Goal: Task Accomplishment & Management: Complete application form

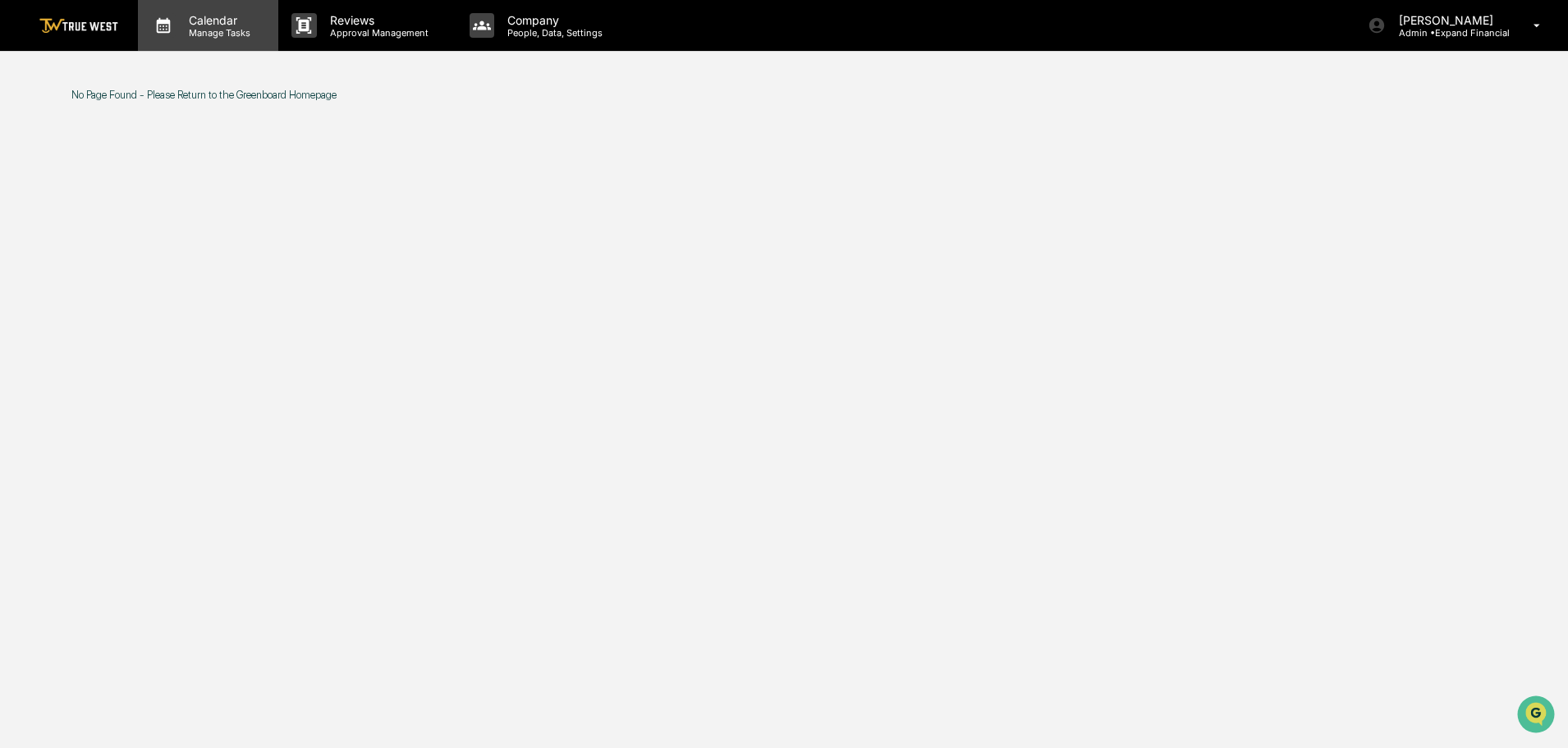
click at [235, 21] on p "Calendar" at bounding box center [217, 19] width 82 height 14
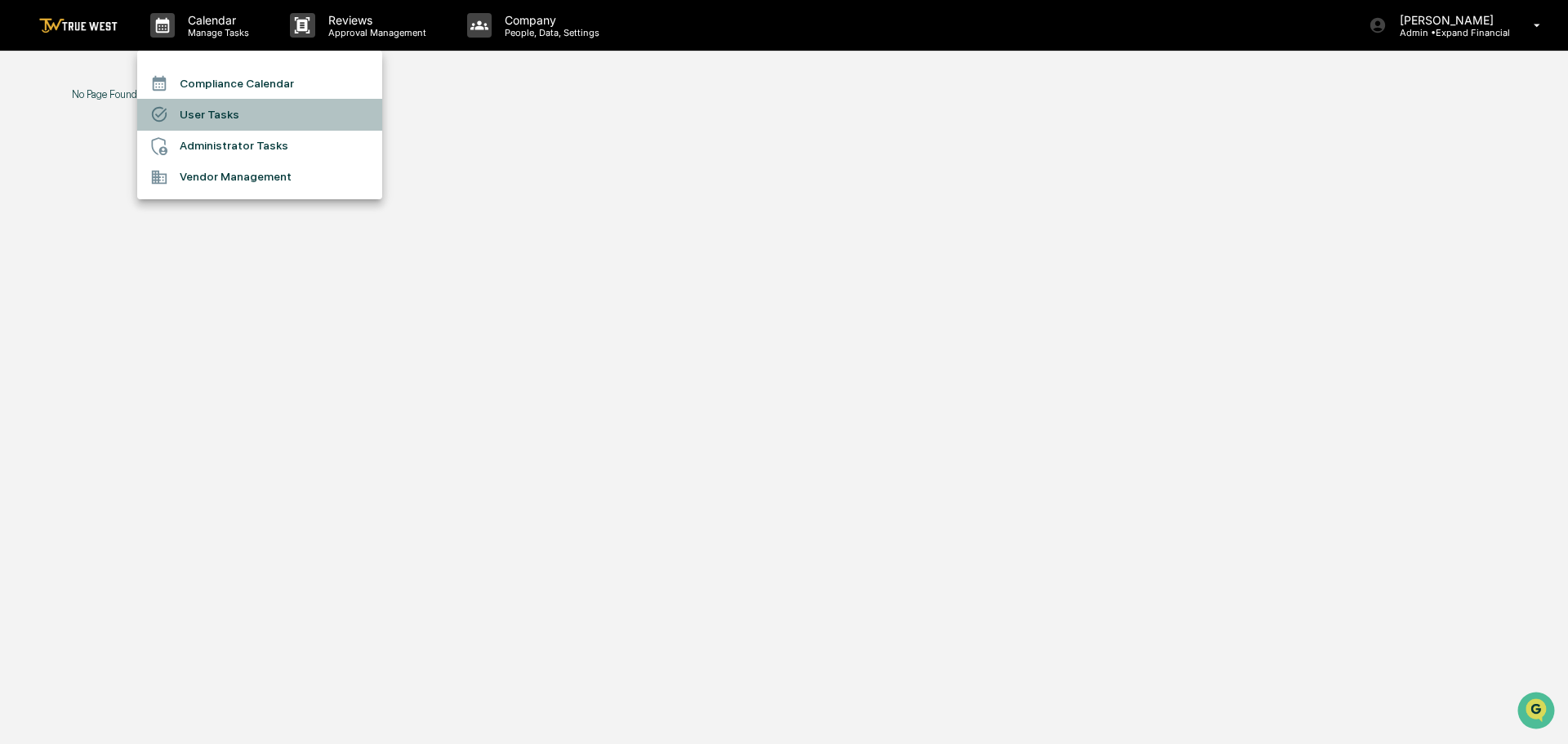
click at [212, 108] on li "User Tasks" at bounding box center [260, 115] width 245 height 31
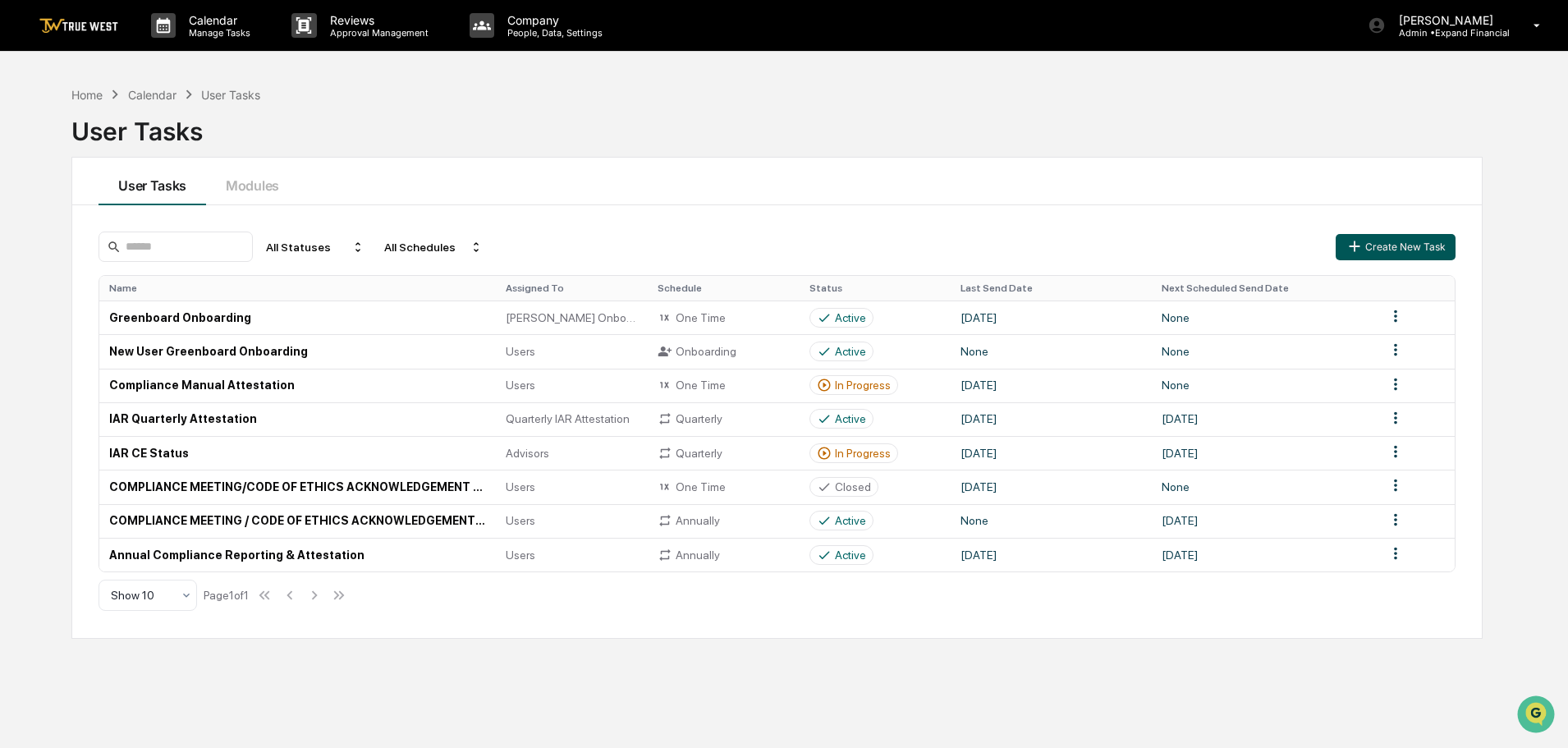
click at [1394, 240] on button "Create New Task" at bounding box center [1396, 247] width 120 height 26
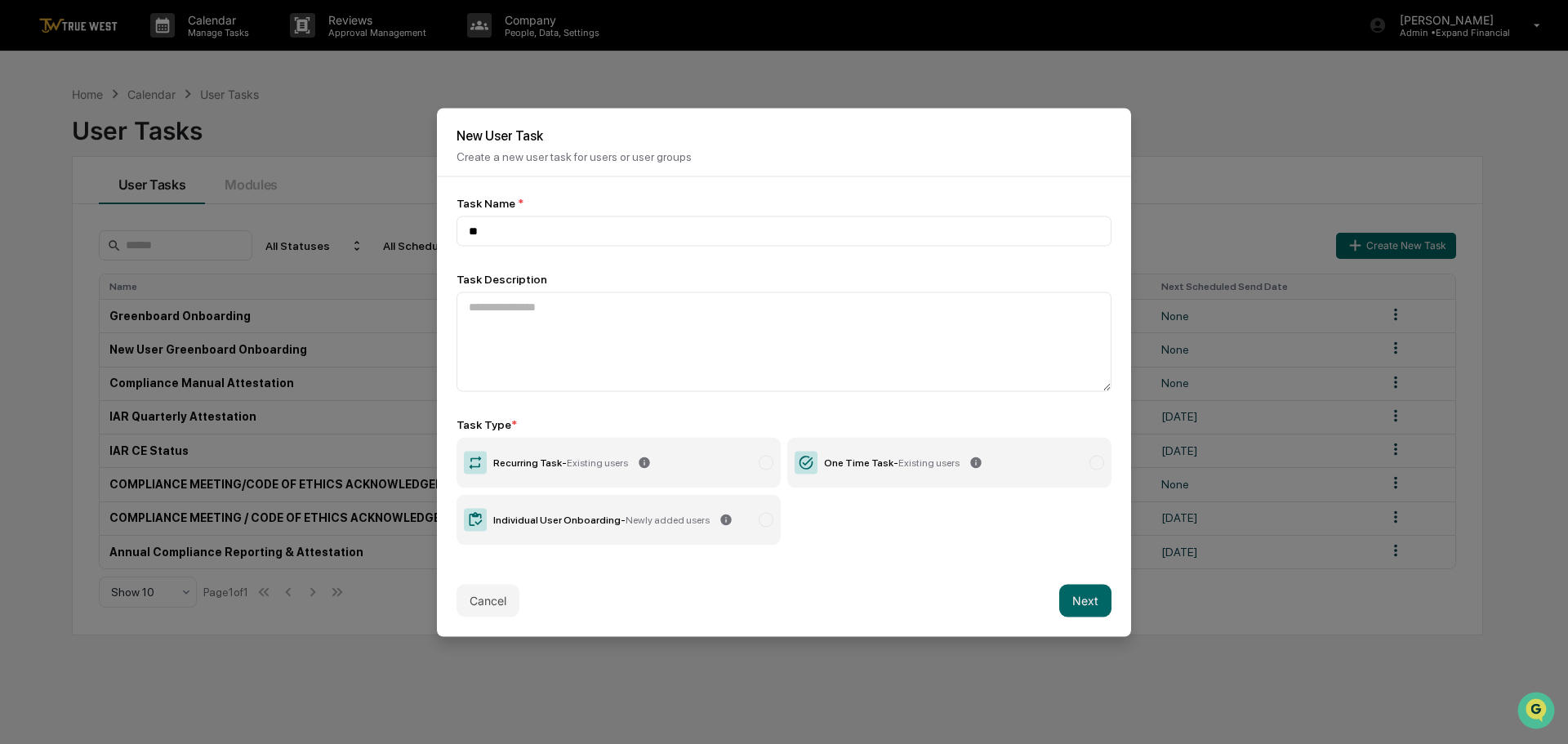
type input "*"
type input "**********"
click at [706, 313] on textarea at bounding box center [784, 341] width 656 height 100
click at [595, 463] on span "Existing users" at bounding box center [598, 462] width 61 height 12
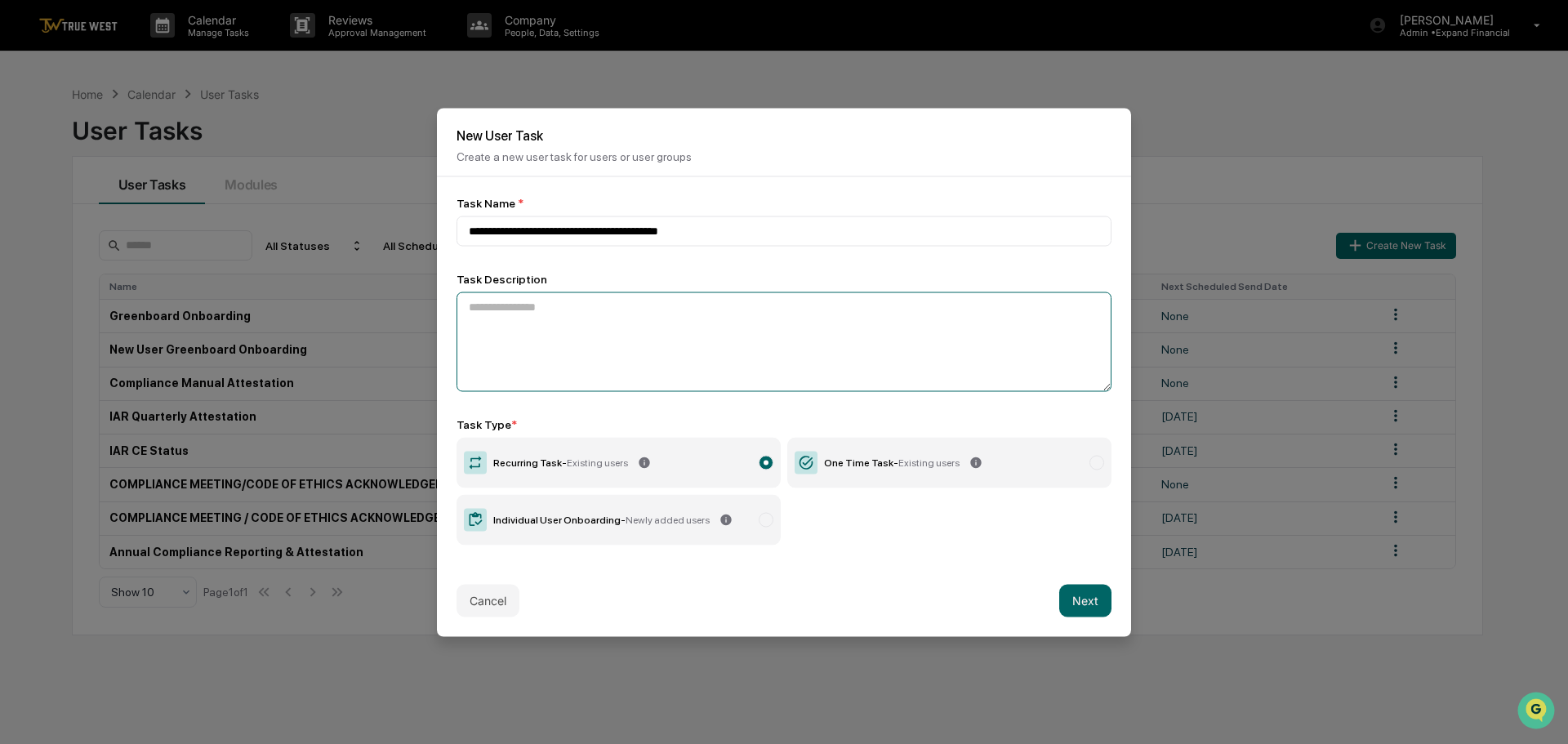
click at [629, 313] on textarea at bounding box center [784, 341] width 656 height 100
type textarea "**********"
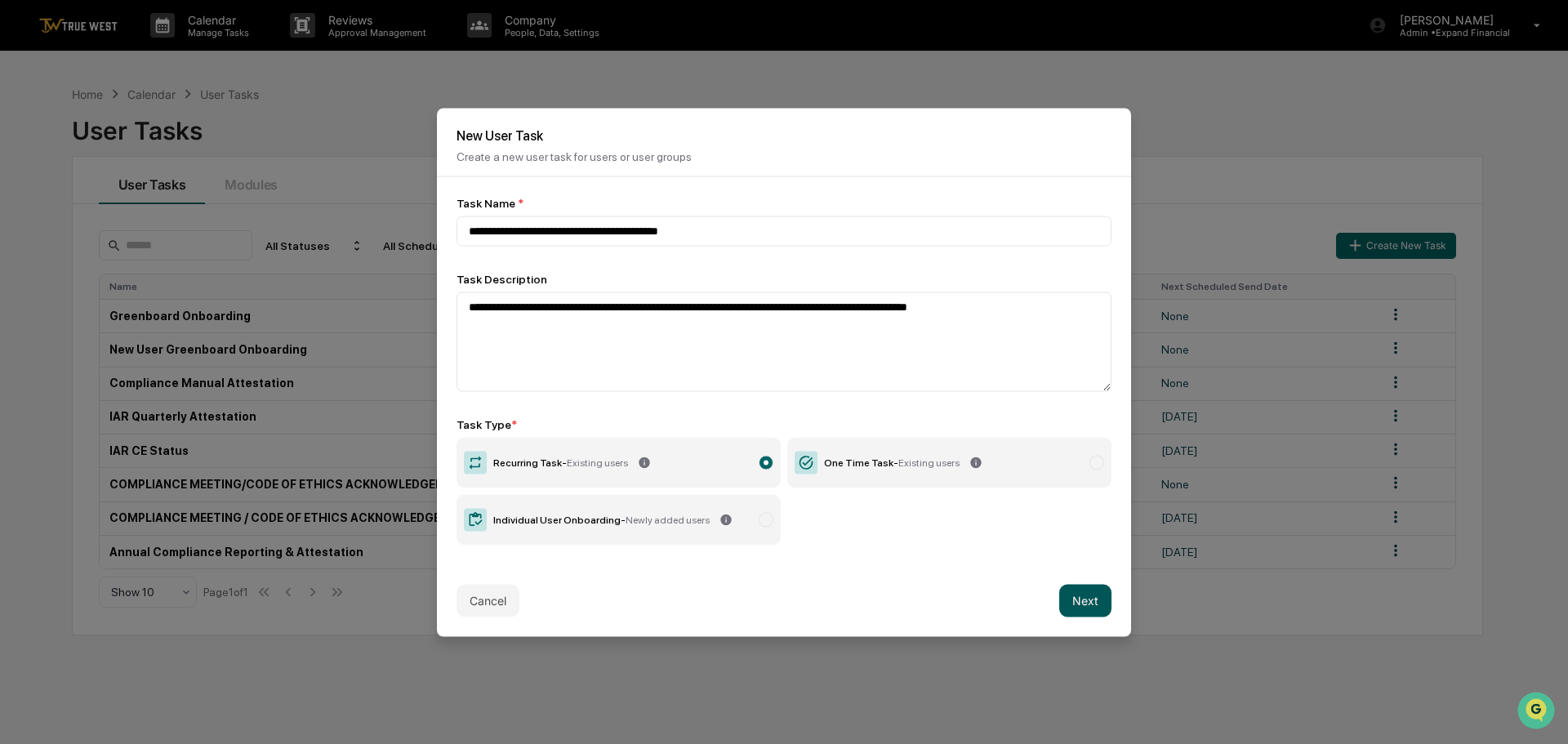
click at [1076, 599] on button "Next" at bounding box center [1086, 601] width 52 height 32
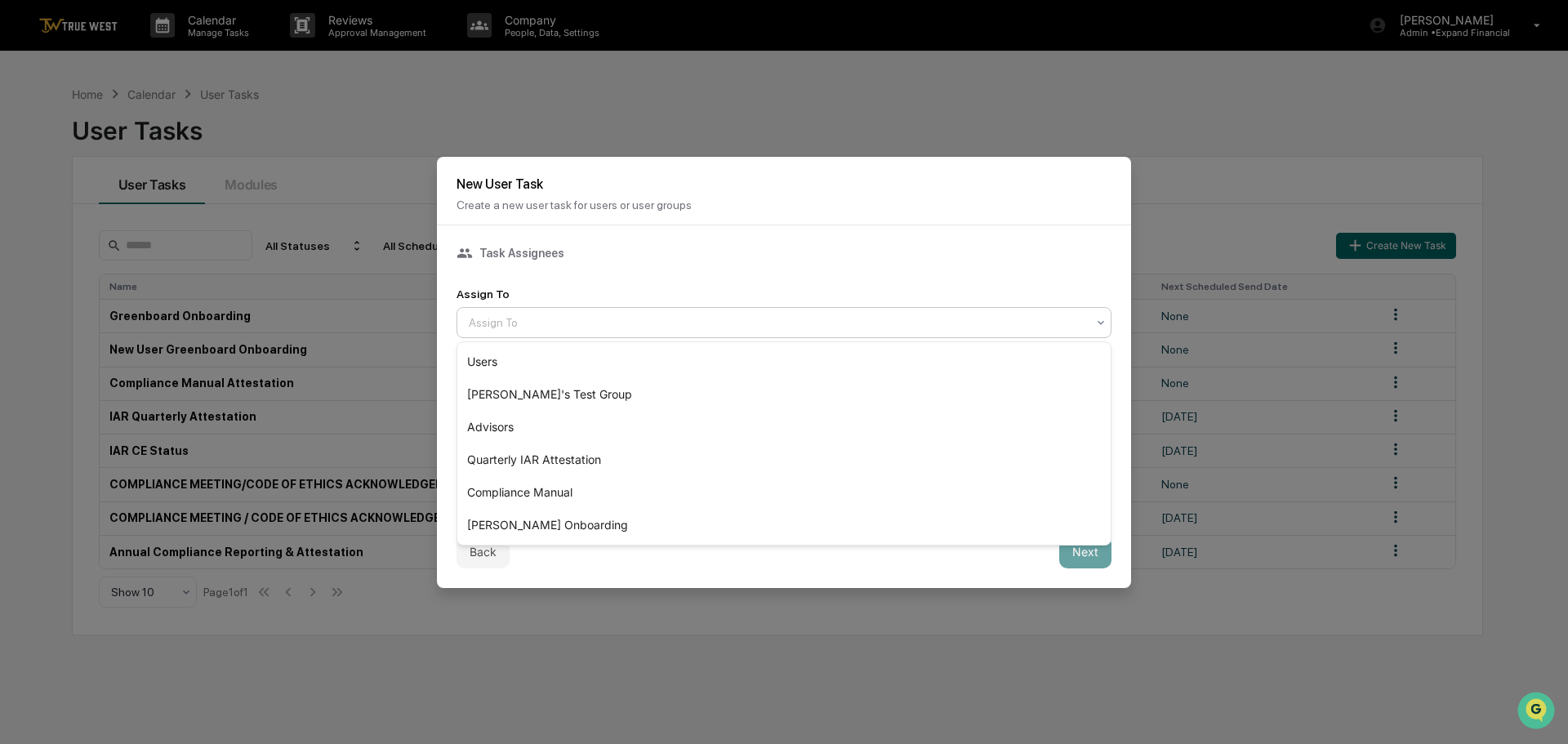
click at [612, 326] on div at bounding box center [777, 323] width 618 height 16
click at [535, 462] on div "Quarterly IAR Attestation" at bounding box center [784, 460] width 654 height 32
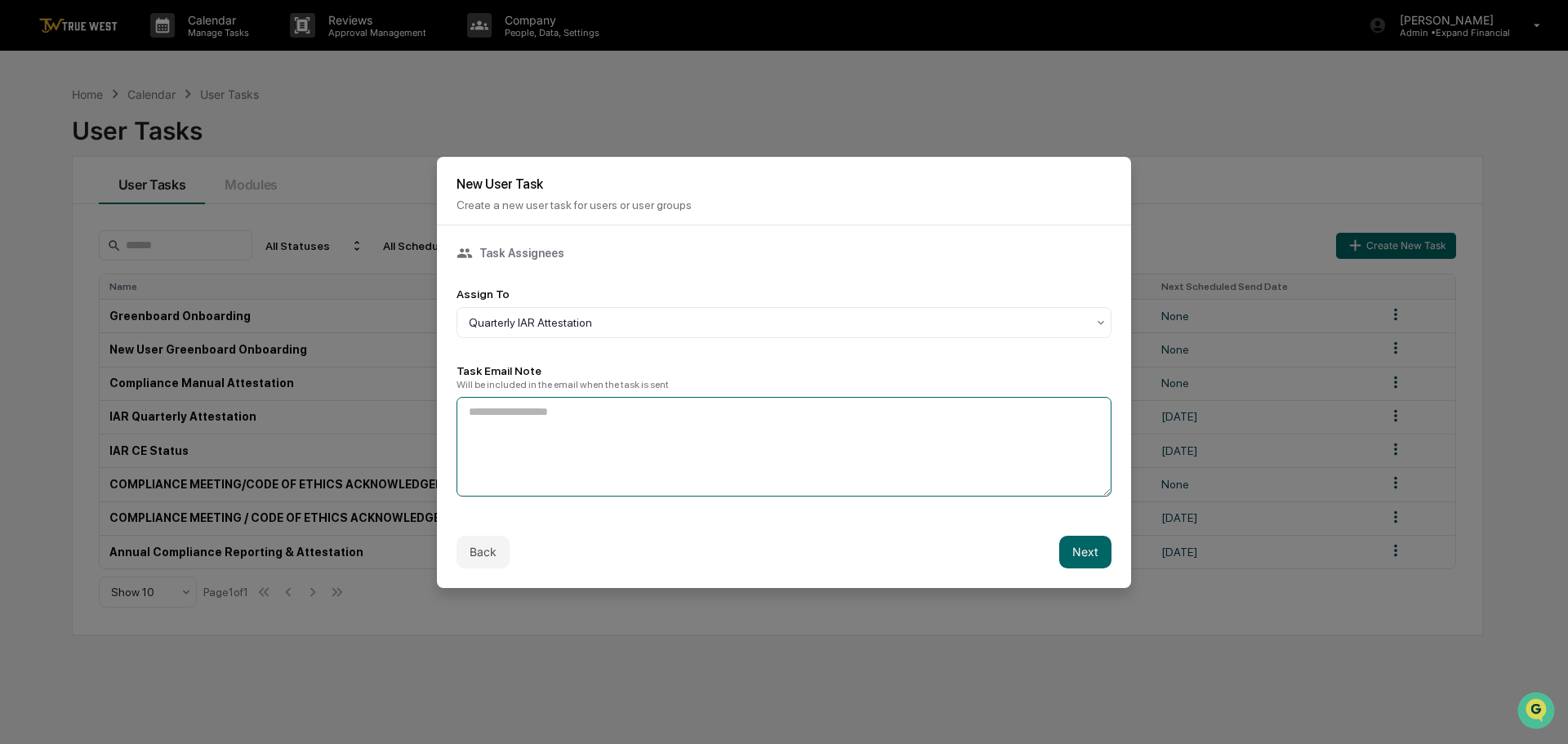
click at [531, 411] on textarea at bounding box center [784, 446] width 656 height 100
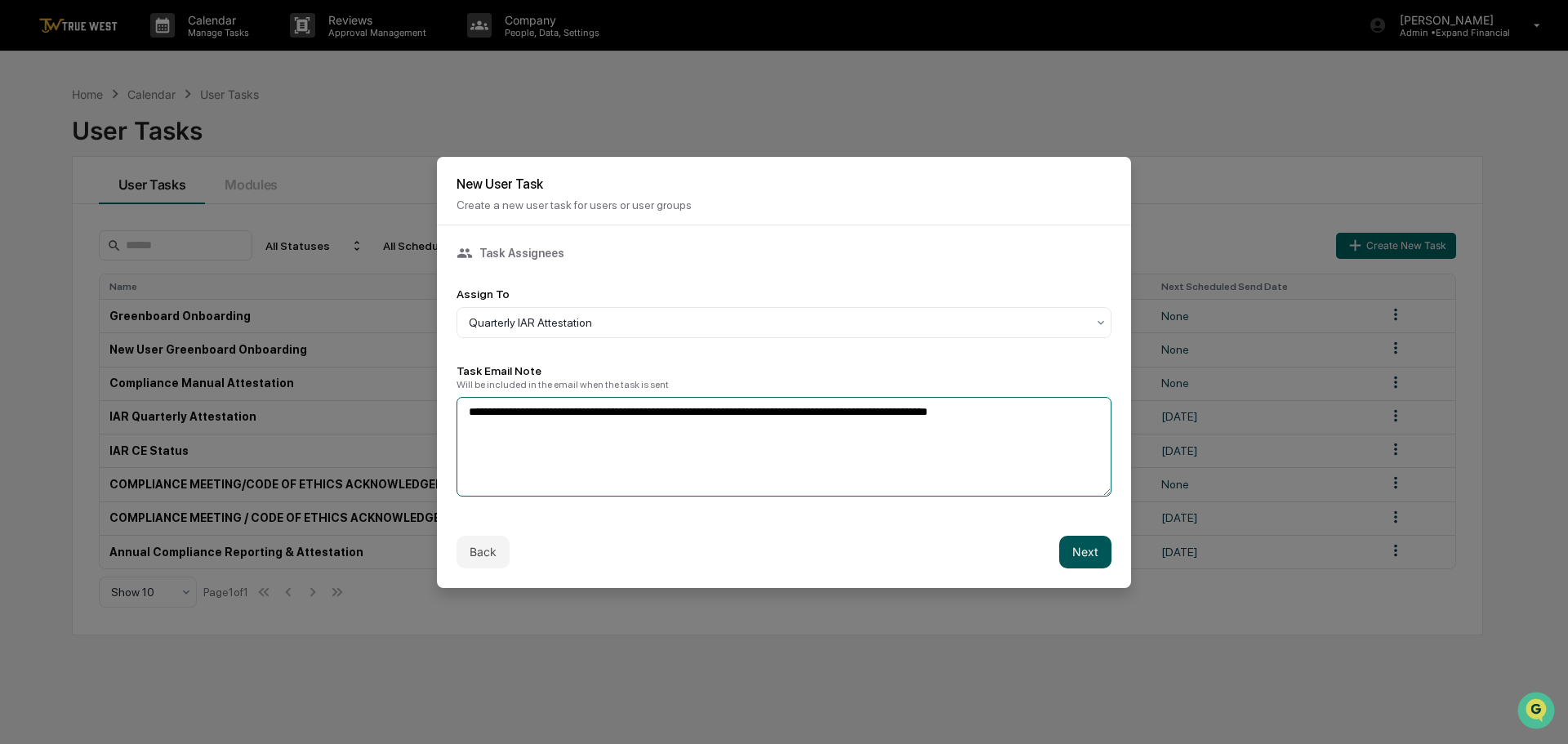
type textarea "**********"
click at [1089, 544] on button "Next" at bounding box center [1086, 552] width 52 height 32
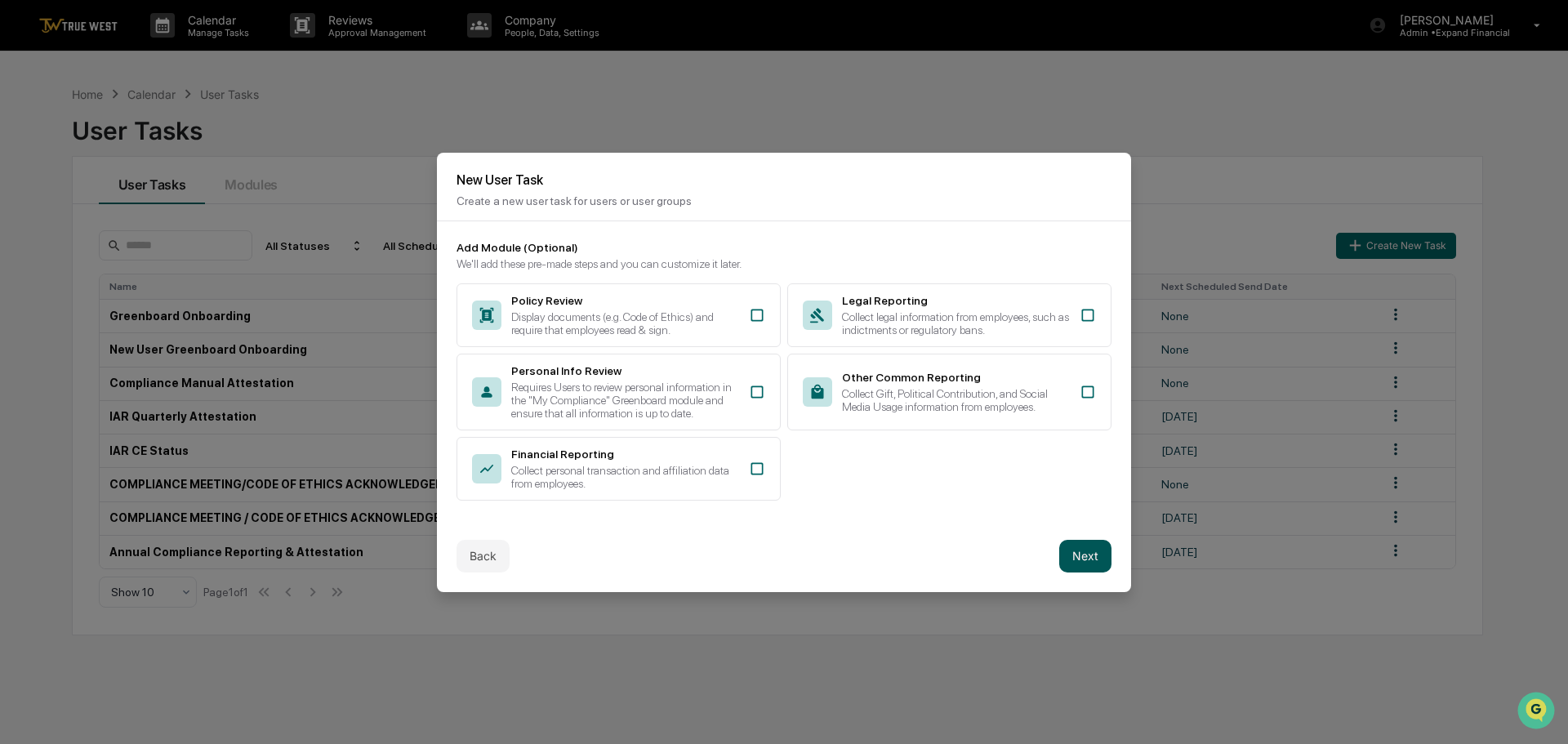
click at [1089, 566] on button "Next" at bounding box center [1086, 556] width 52 height 32
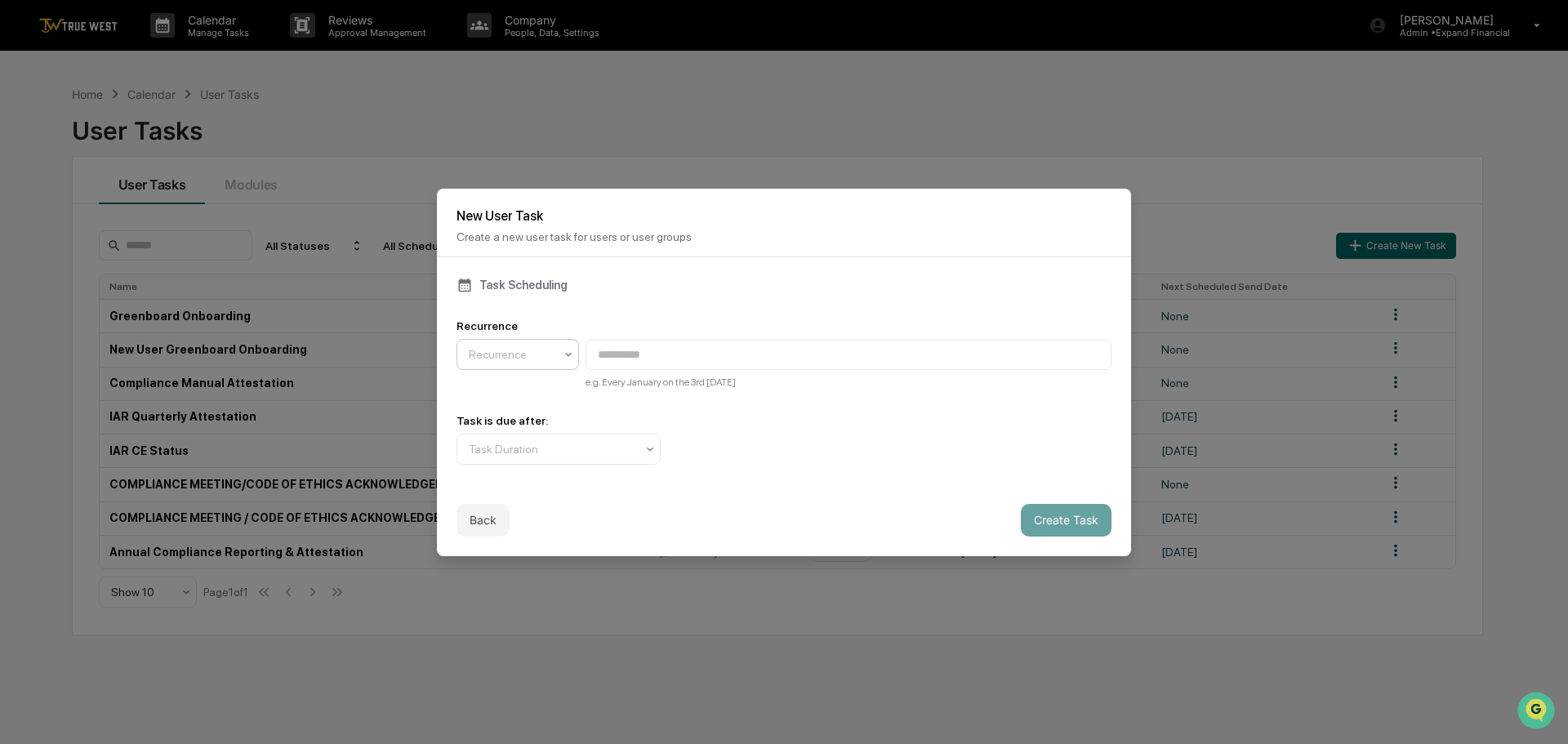
click at [536, 353] on div at bounding box center [511, 354] width 85 height 16
click at [507, 394] on div "Quarterly" at bounding box center [518, 394] width 121 height 32
type input "**********"
click at [571, 457] on div "Task Duration" at bounding box center [552, 449] width 183 height 23
click at [695, 427] on div "Task is due after: Task Duration" at bounding box center [784, 439] width 656 height 51
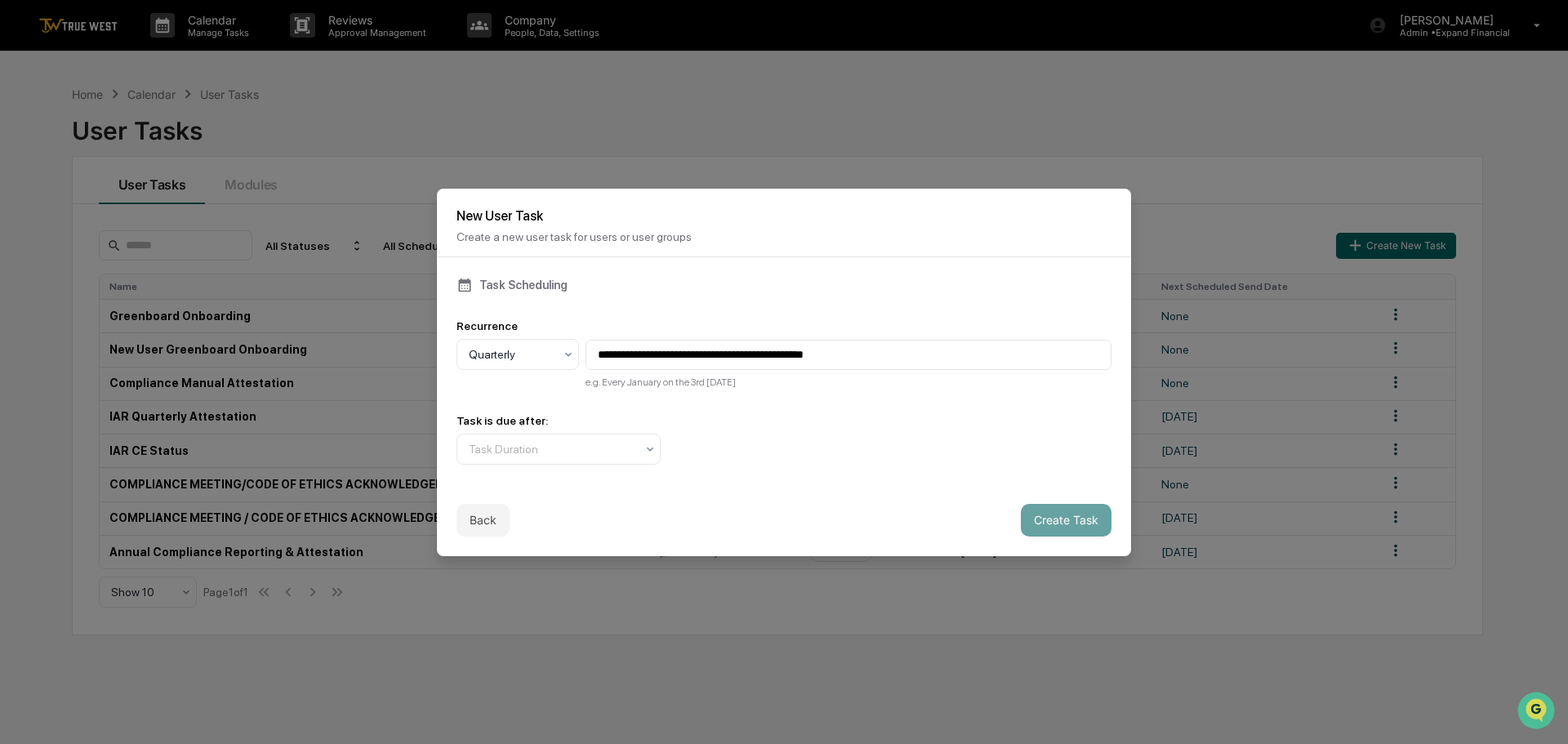
click at [886, 490] on div "Back Create Task" at bounding box center [784, 520] width 694 height 72
click at [570, 464] on div "Task Duration" at bounding box center [558, 449] width 204 height 31
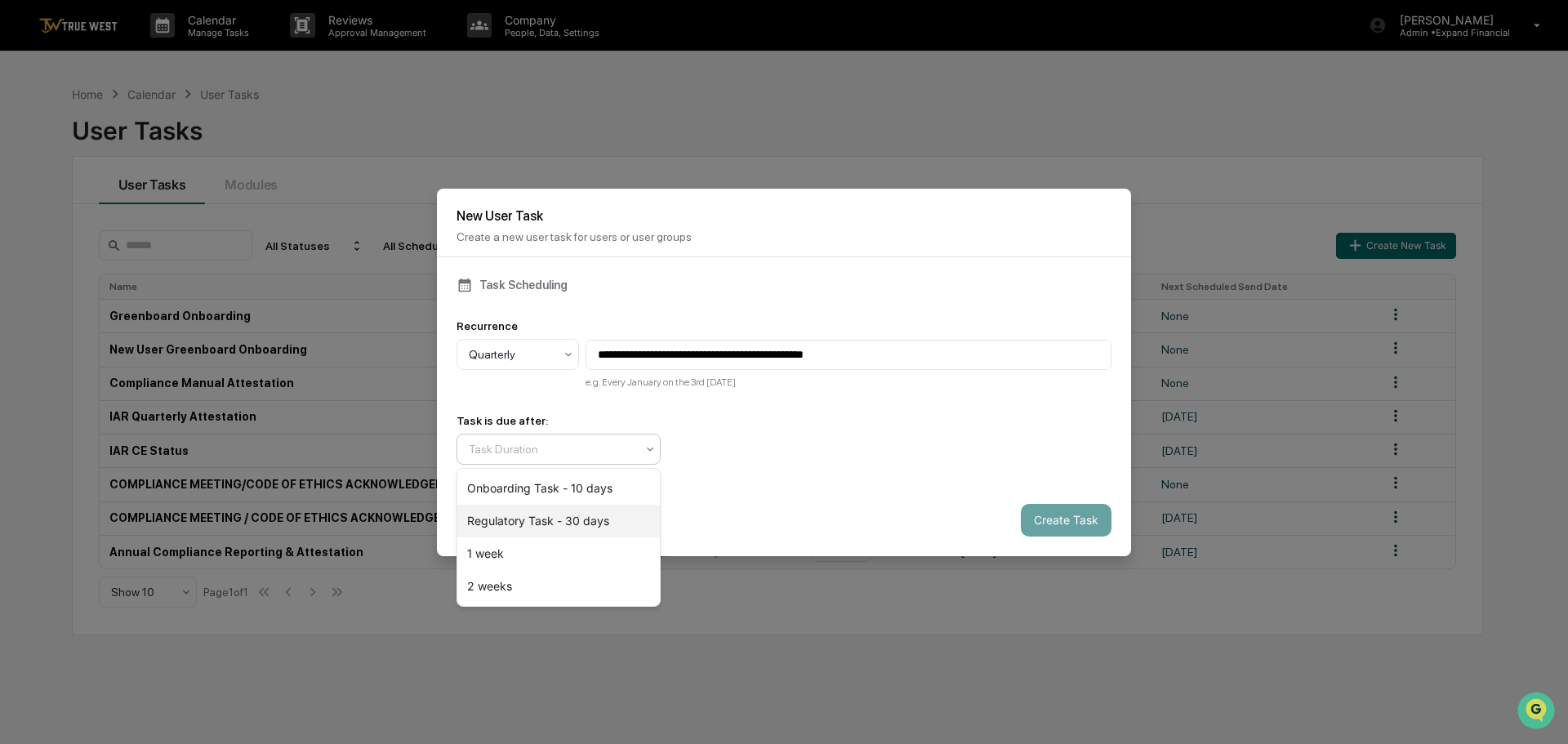
click at [551, 521] on div "Regulatory Task - 30 days" at bounding box center [558, 521] width 203 height 32
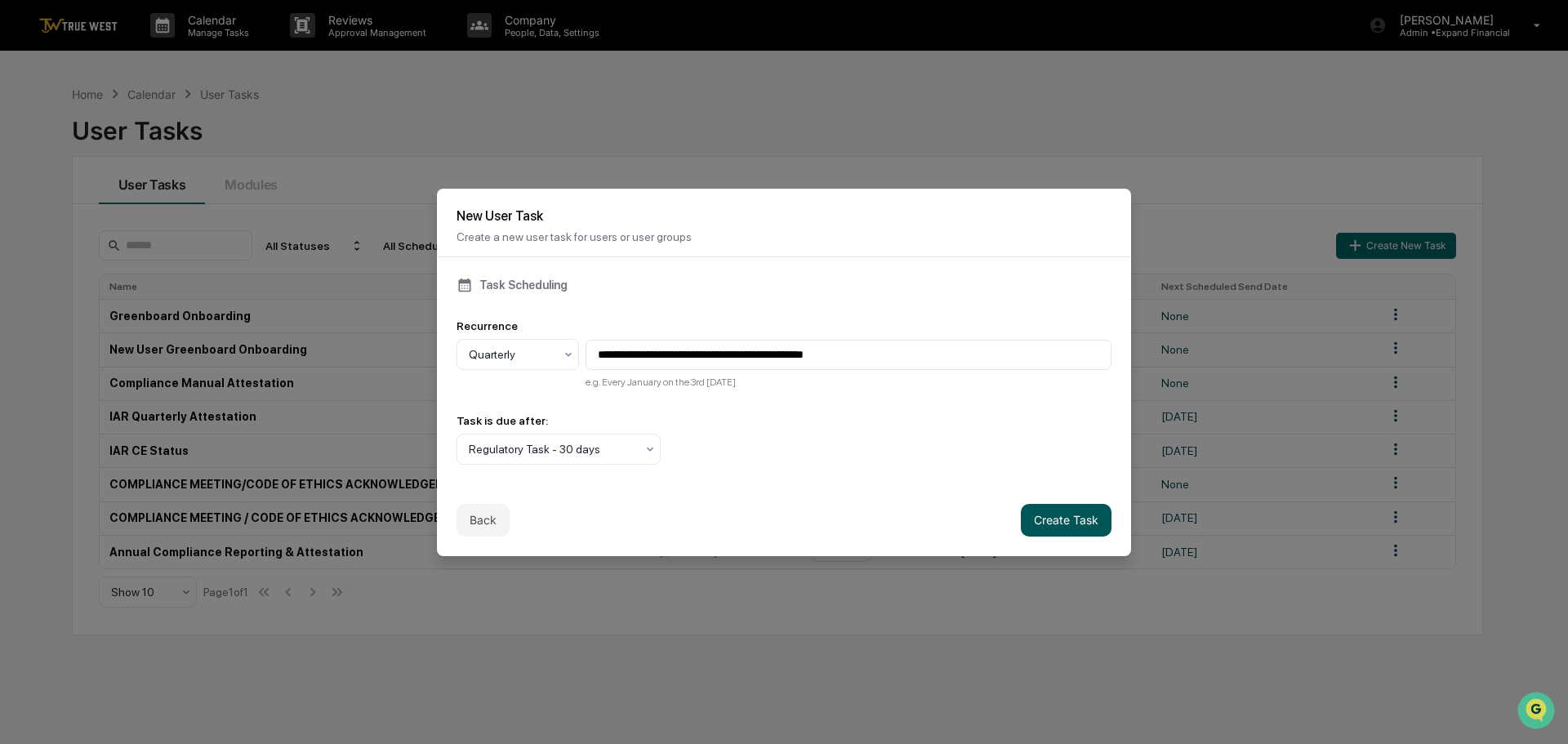
click at [1062, 524] on button "Create Task" at bounding box center [1066, 520] width 91 height 32
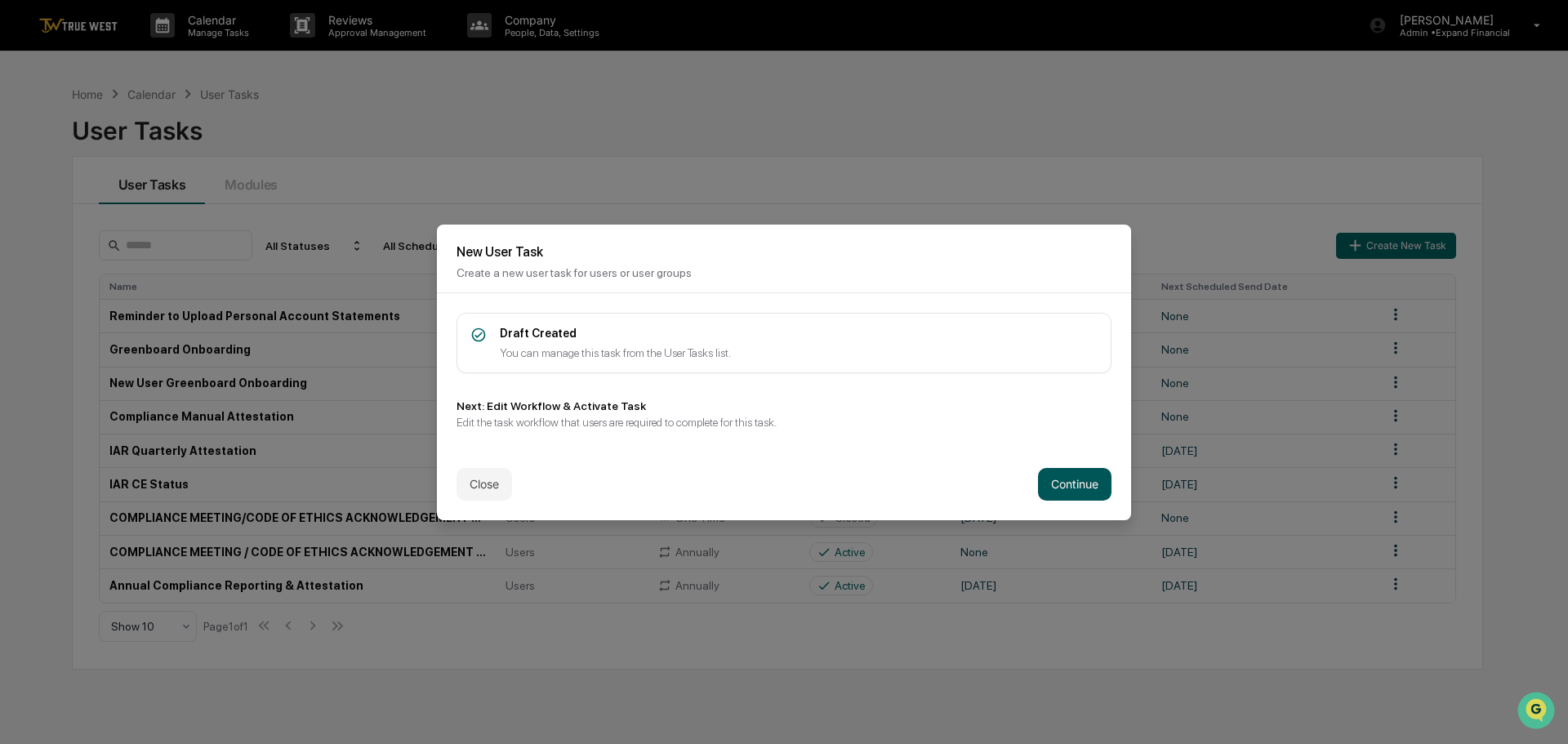
click at [1089, 483] on button "Continue" at bounding box center [1075, 484] width 74 height 32
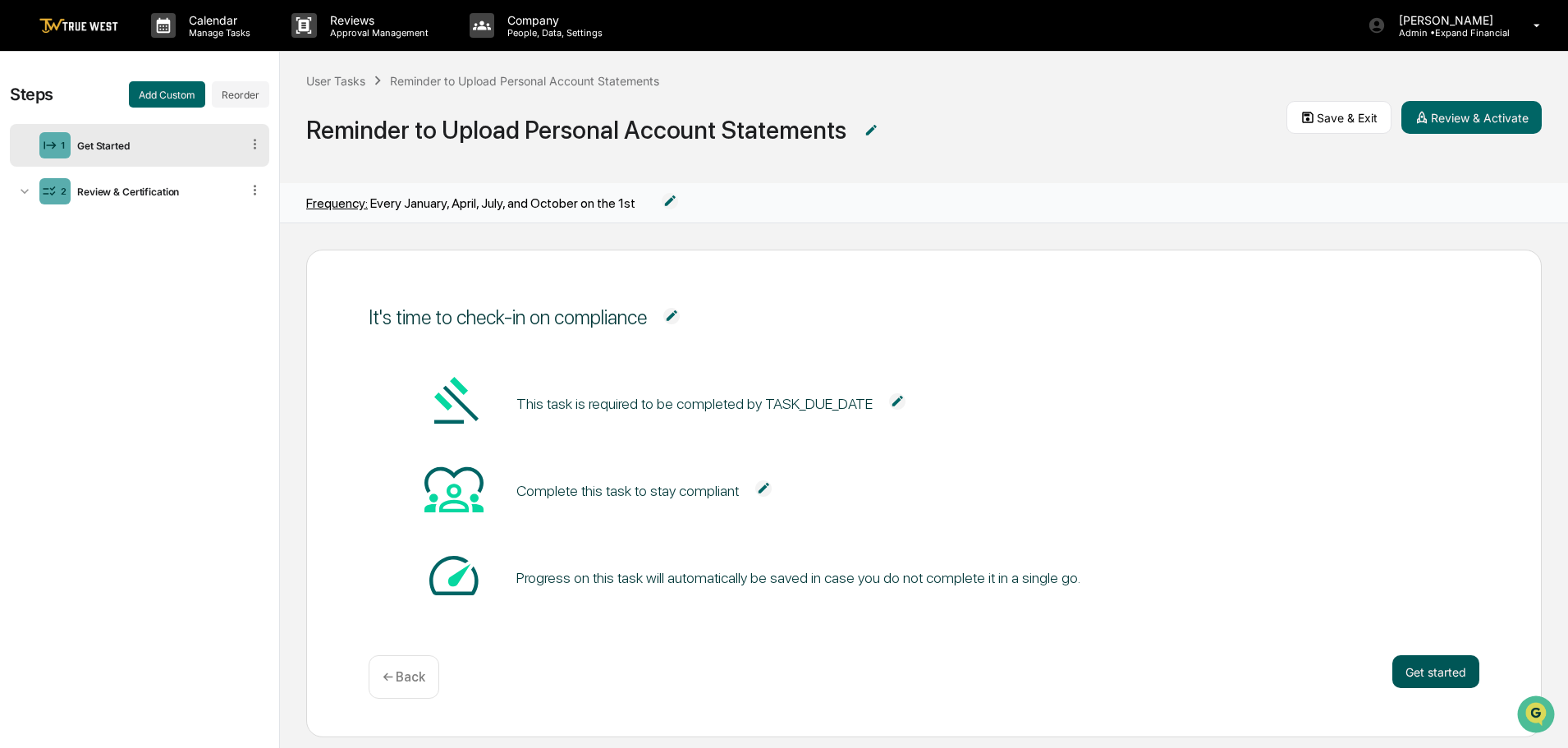
click at [1412, 661] on button "Get started" at bounding box center [1436, 672] width 87 height 33
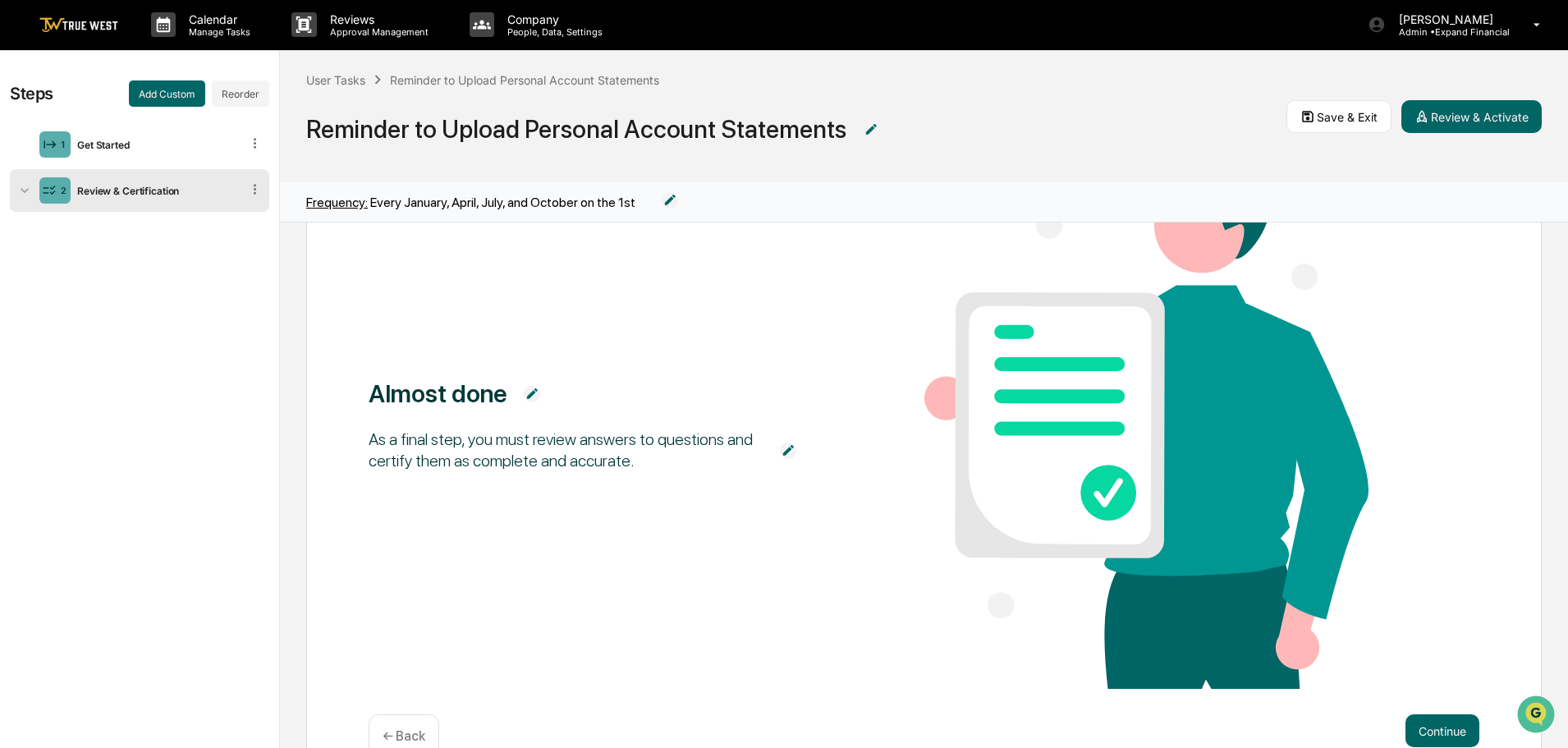
scroll to position [211, 0]
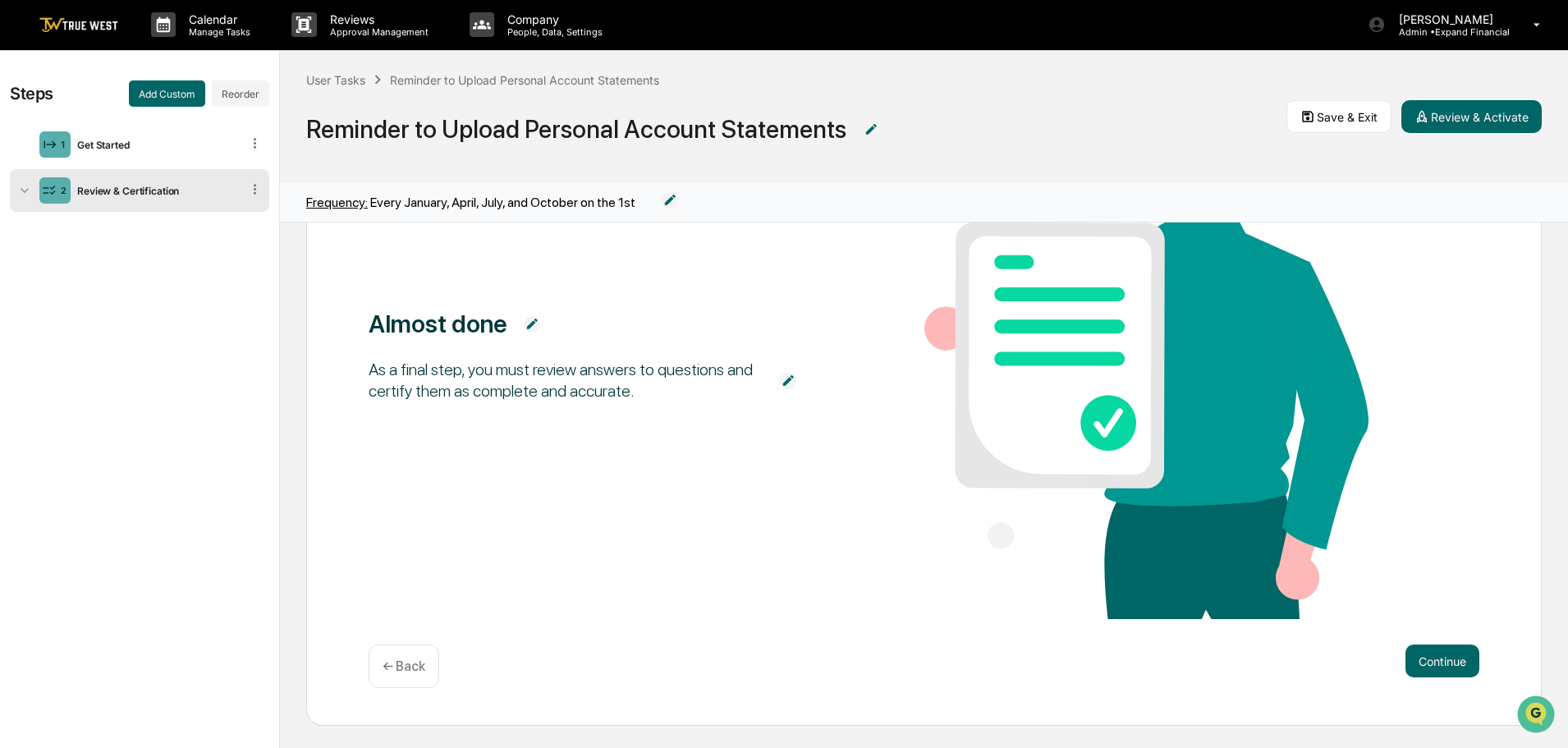
click at [404, 659] on p "← Back" at bounding box center [403, 666] width 43 height 15
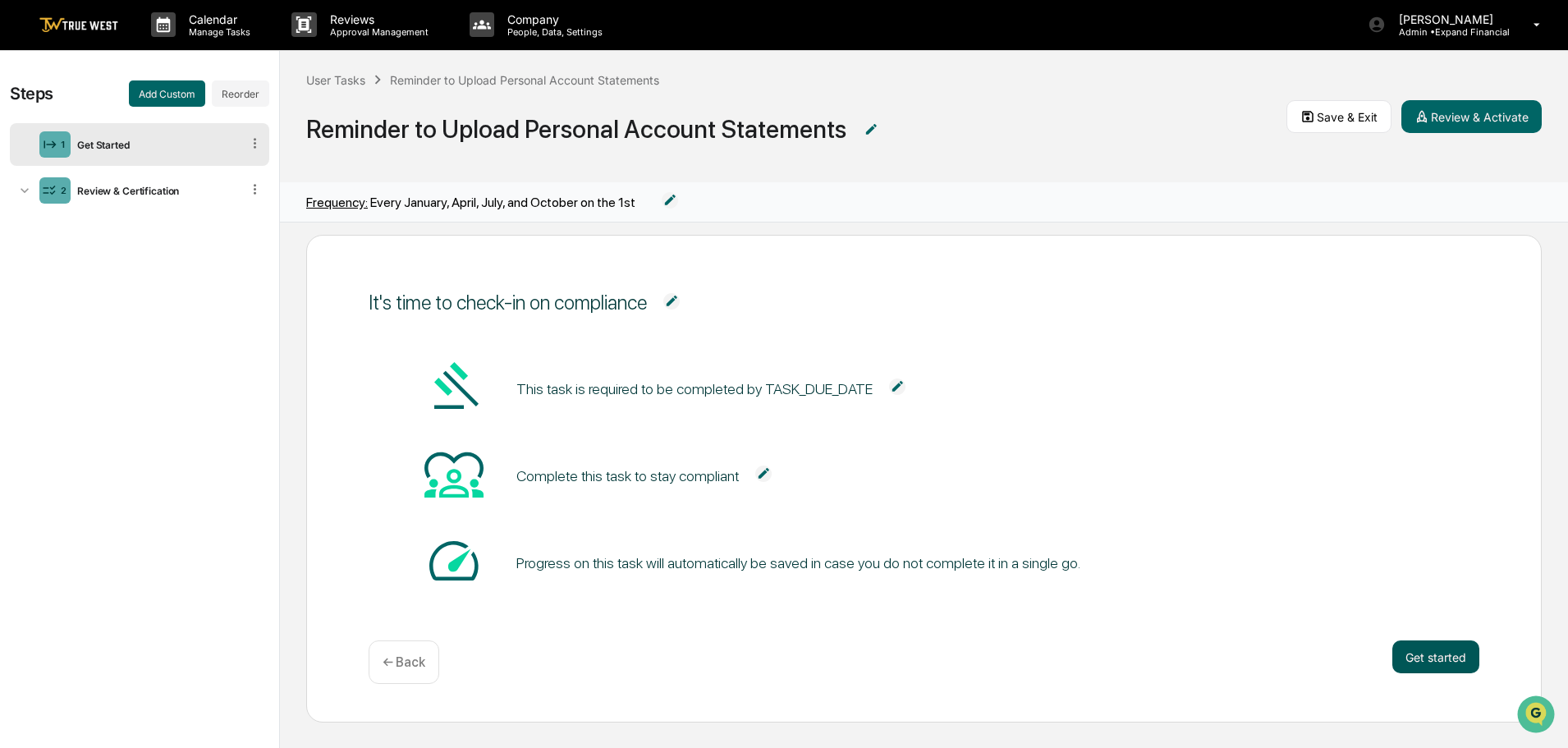
click at [1416, 659] on button "Get started" at bounding box center [1436, 657] width 87 height 33
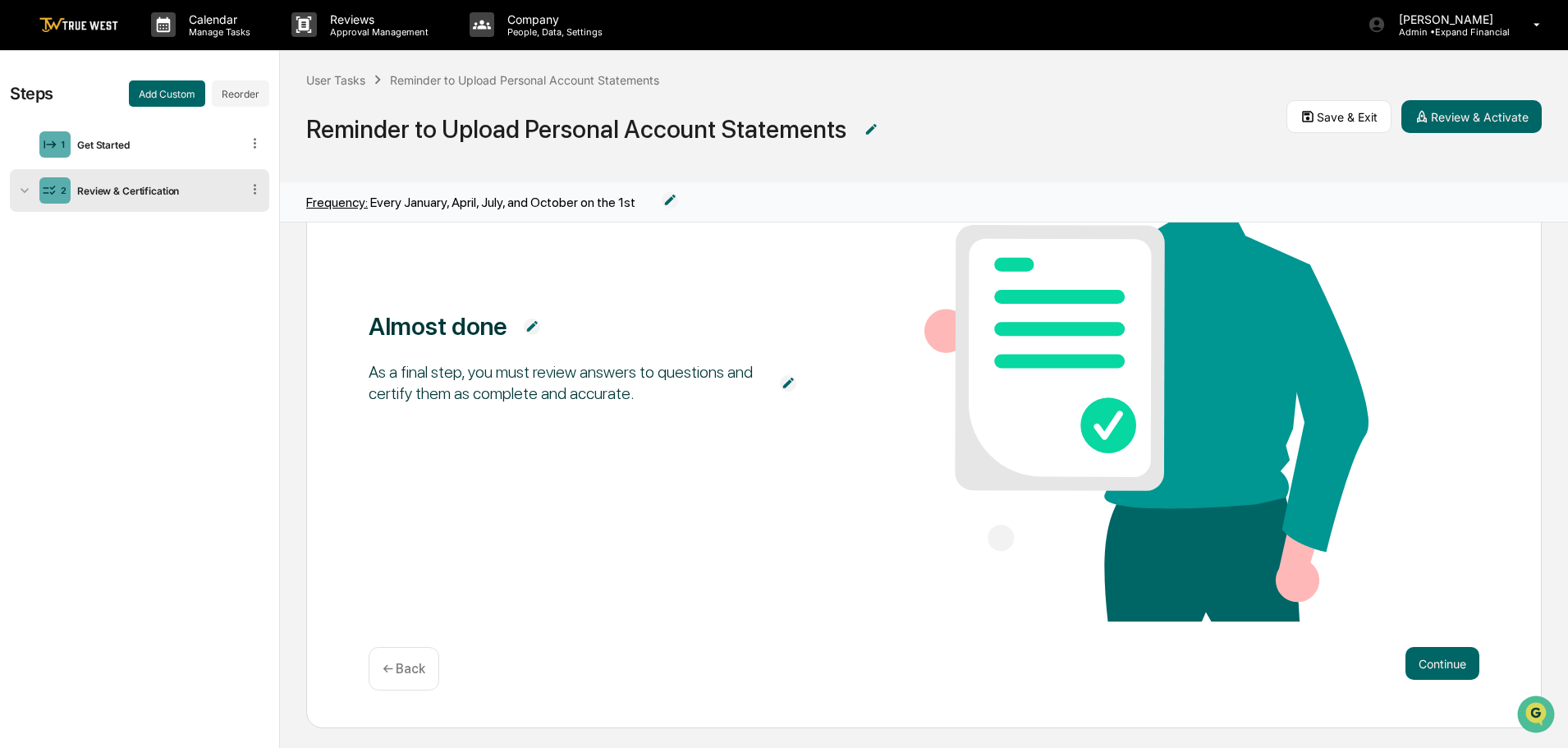
scroll to position [211, 0]
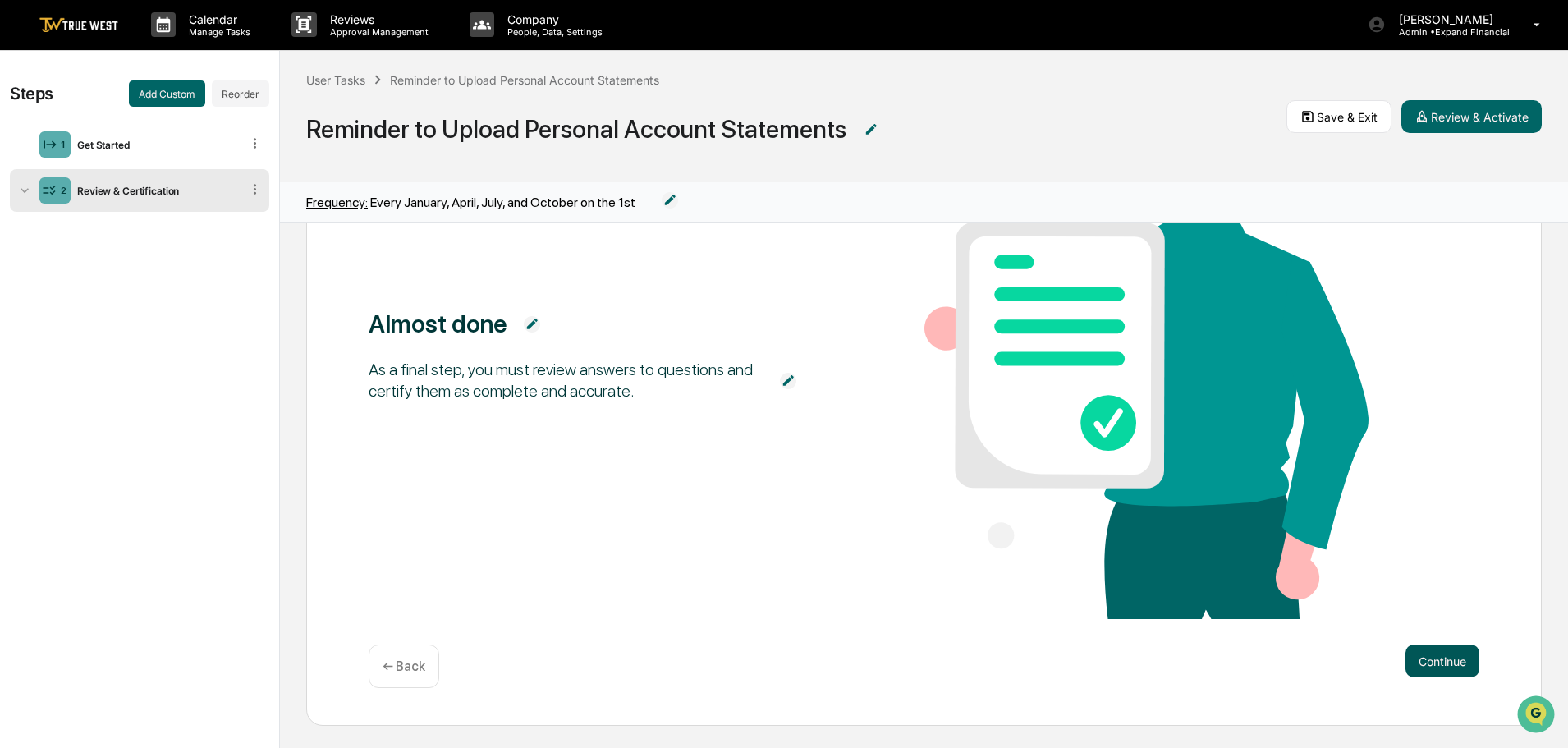
click at [1415, 655] on button "Continue" at bounding box center [1443, 661] width 74 height 33
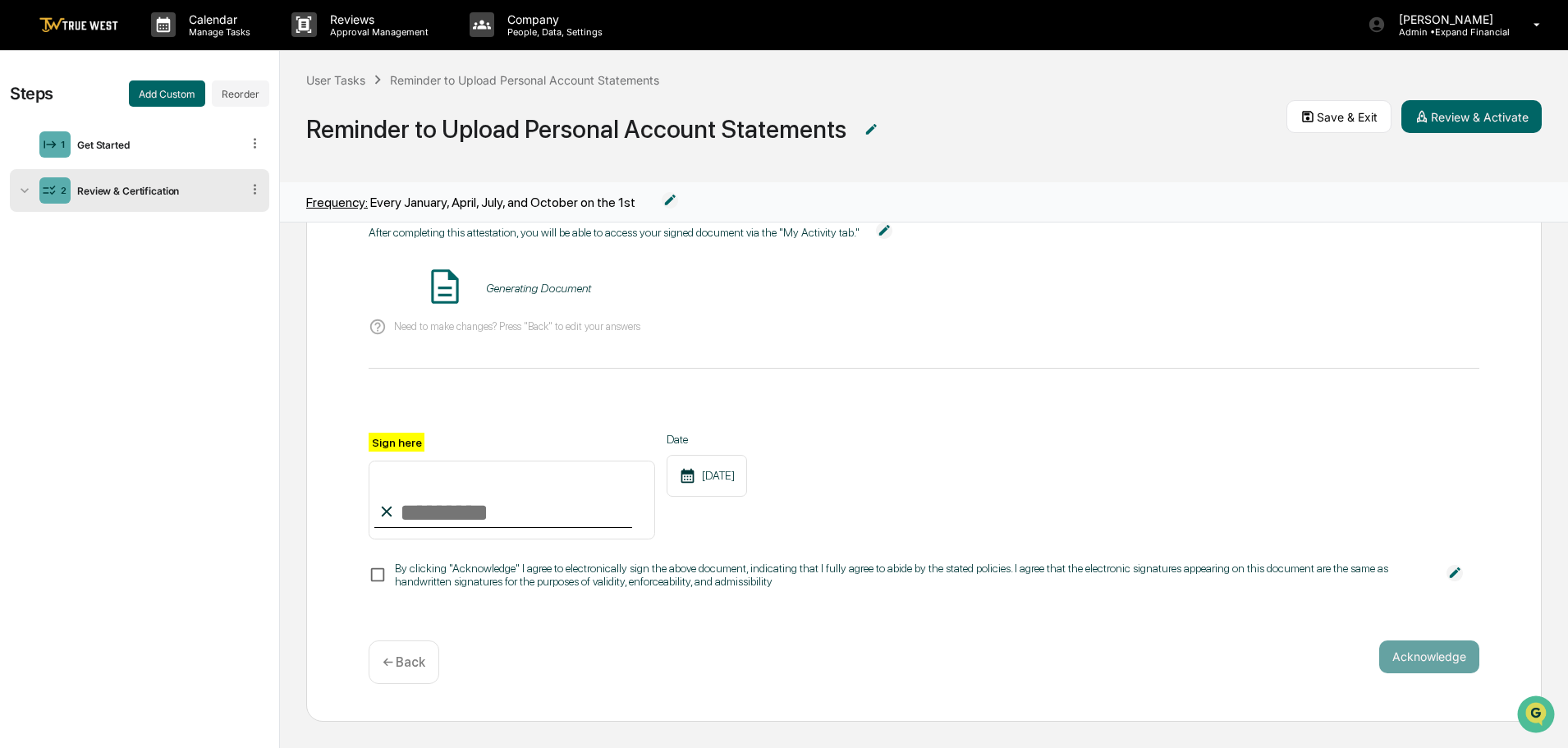
scroll to position [109, 0]
click at [415, 666] on p "← Back" at bounding box center [403, 662] width 43 height 15
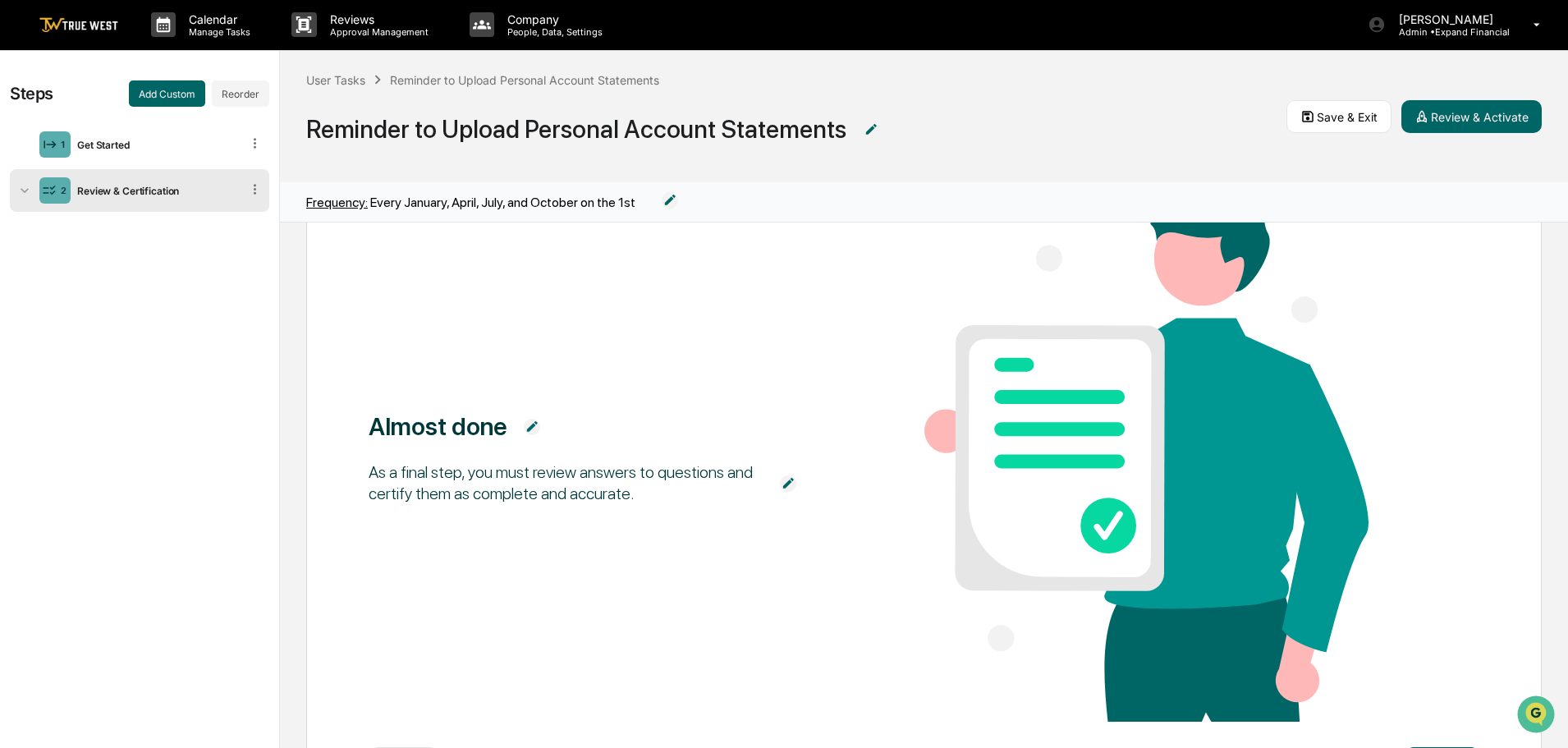
scroll to position [211, 0]
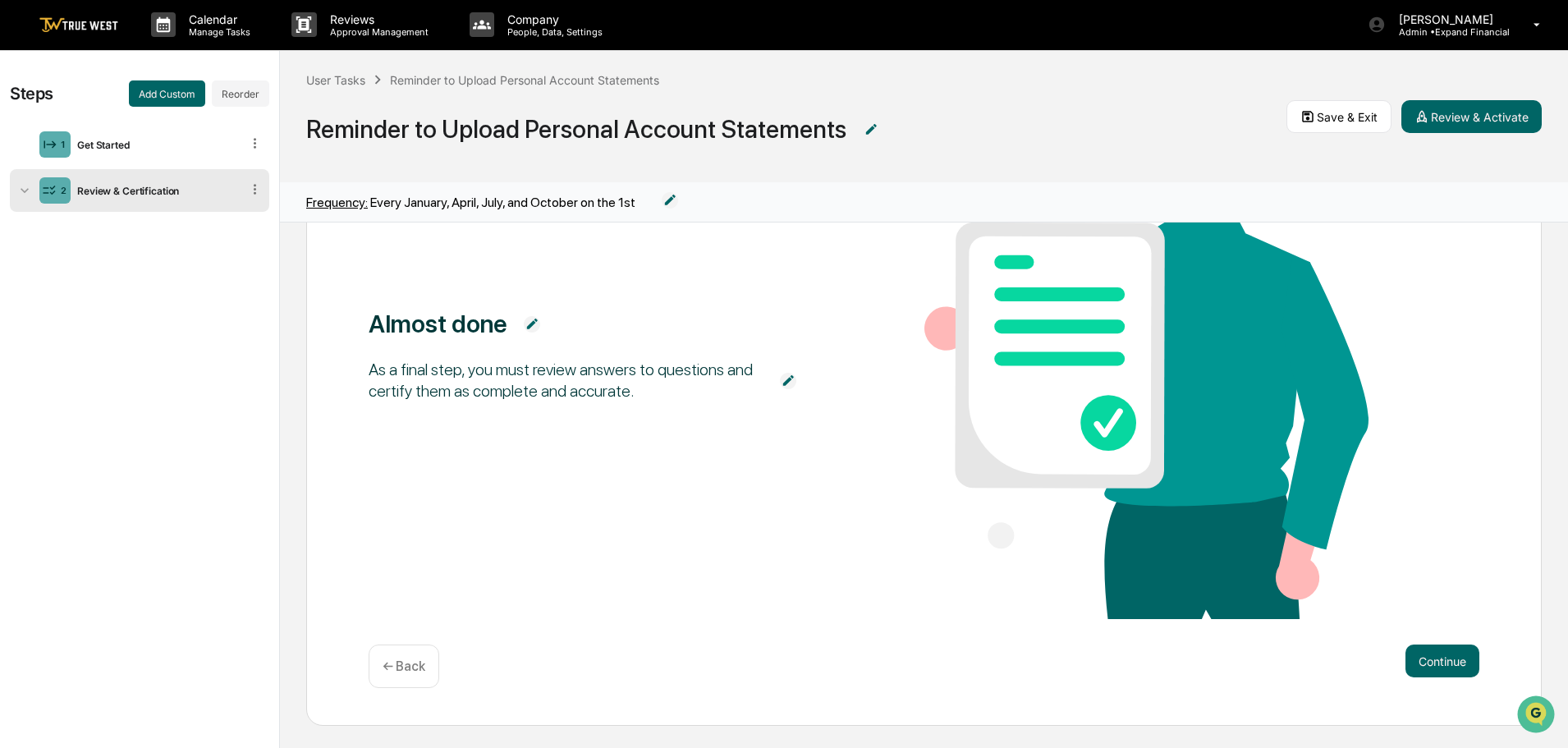
click at [415, 666] on p "← Back" at bounding box center [403, 666] width 43 height 15
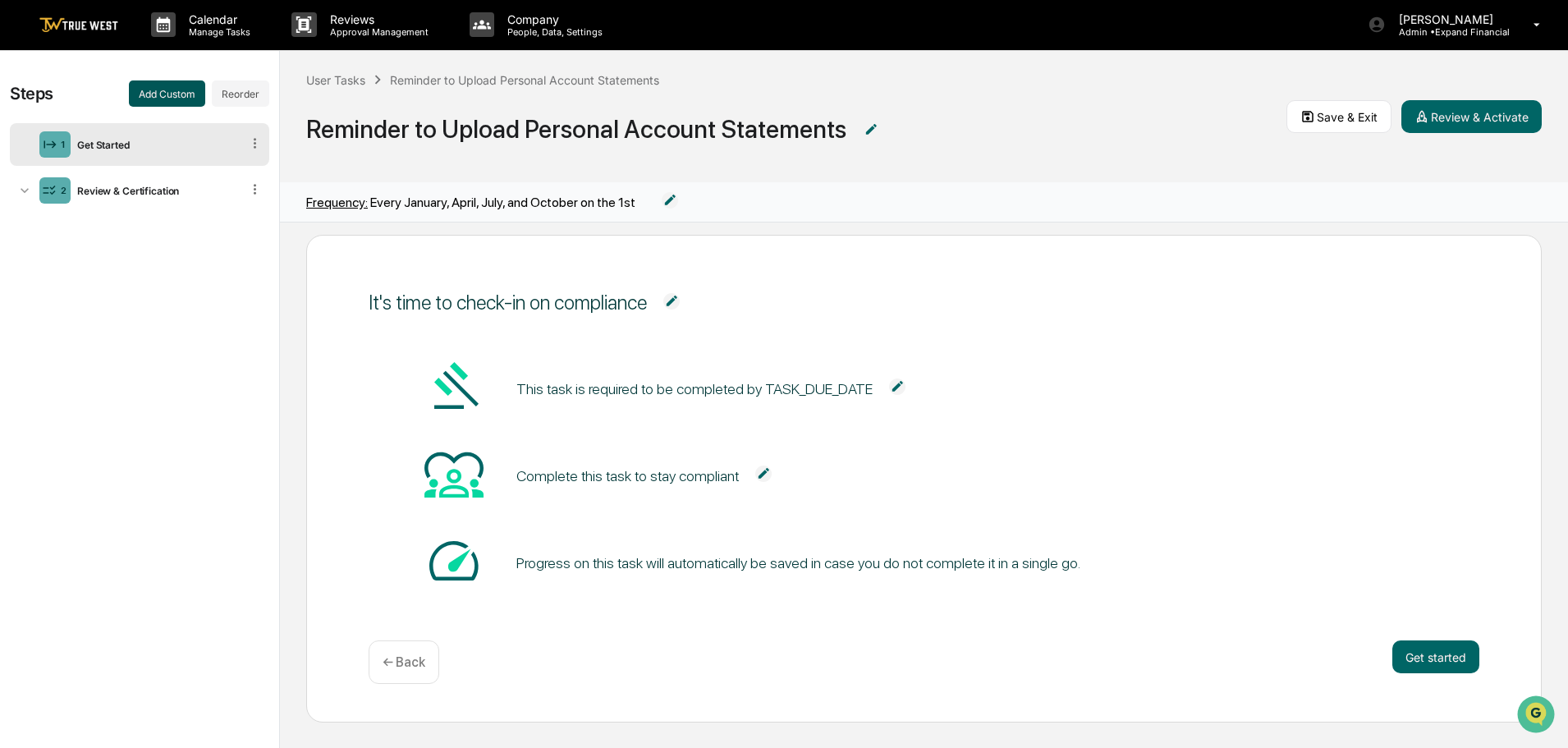
click at [179, 93] on button "Add Custom" at bounding box center [167, 93] width 76 height 26
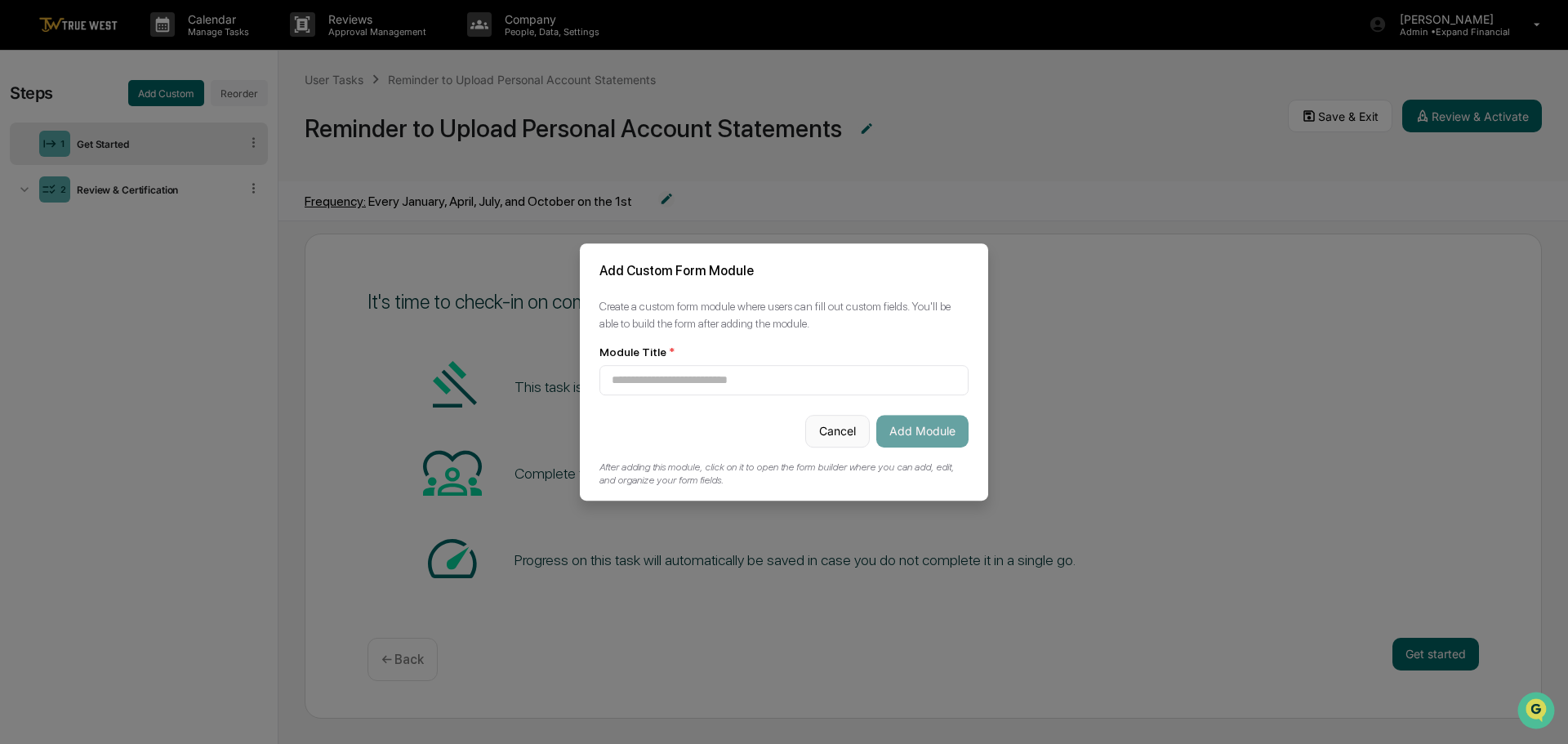
click at [832, 428] on button "Cancel" at bounding box center [838, 431] width 65 height 32
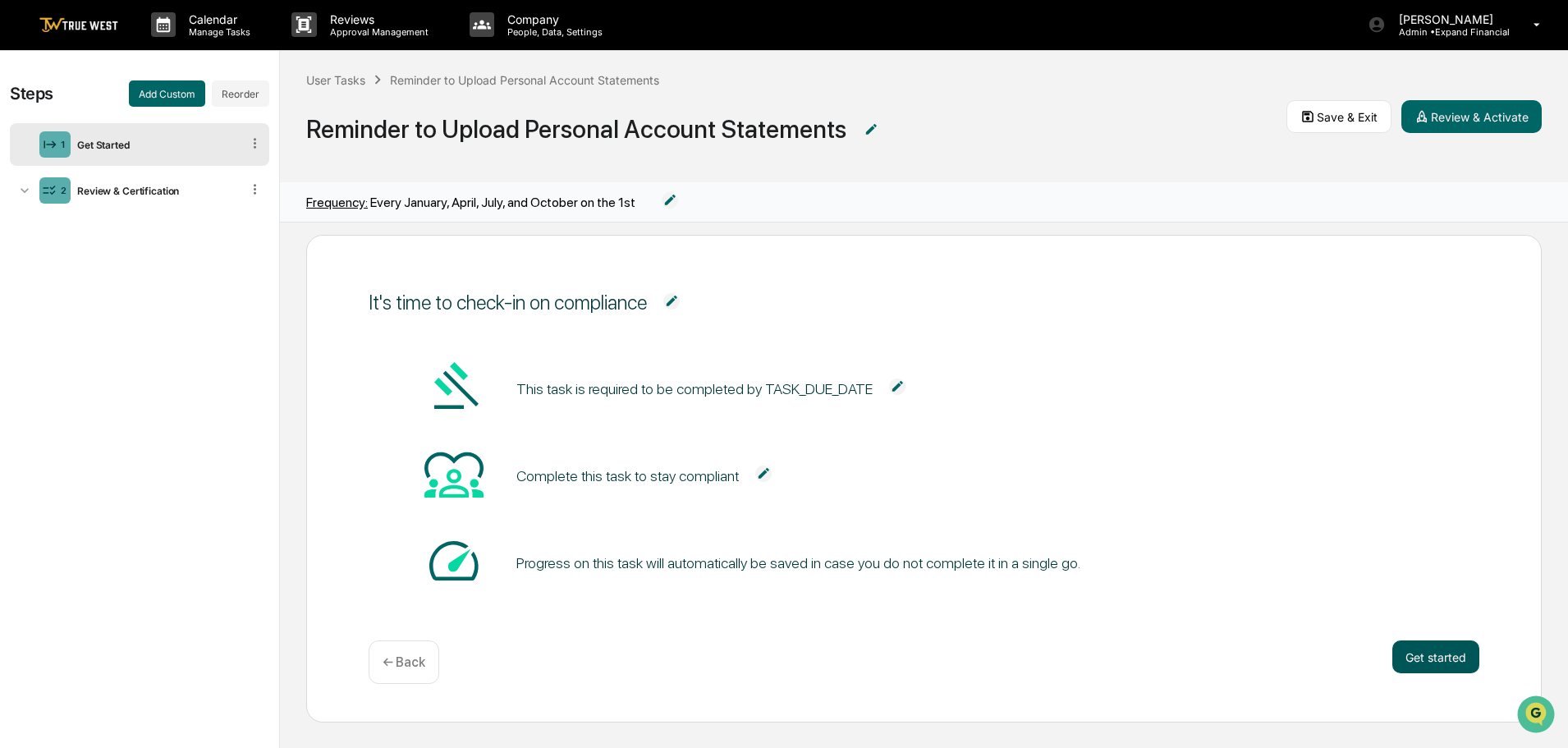
click at [1398, 660] on button "Get started" at bounding box center [1436, 657] width 87 height 33
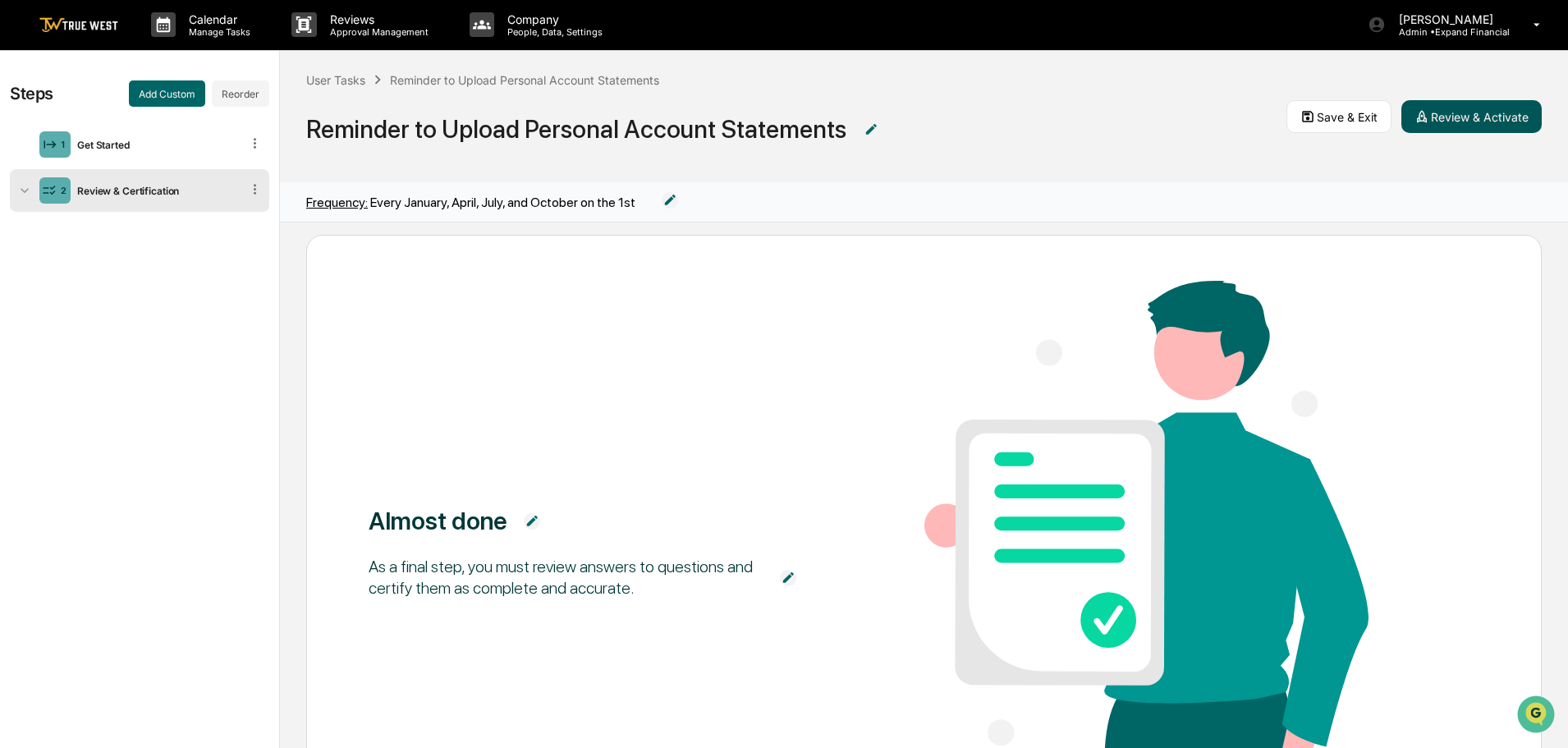
click at [1434, 118] on button "Review & Activate" at bounding box center [1471, 117] width 140 height 33
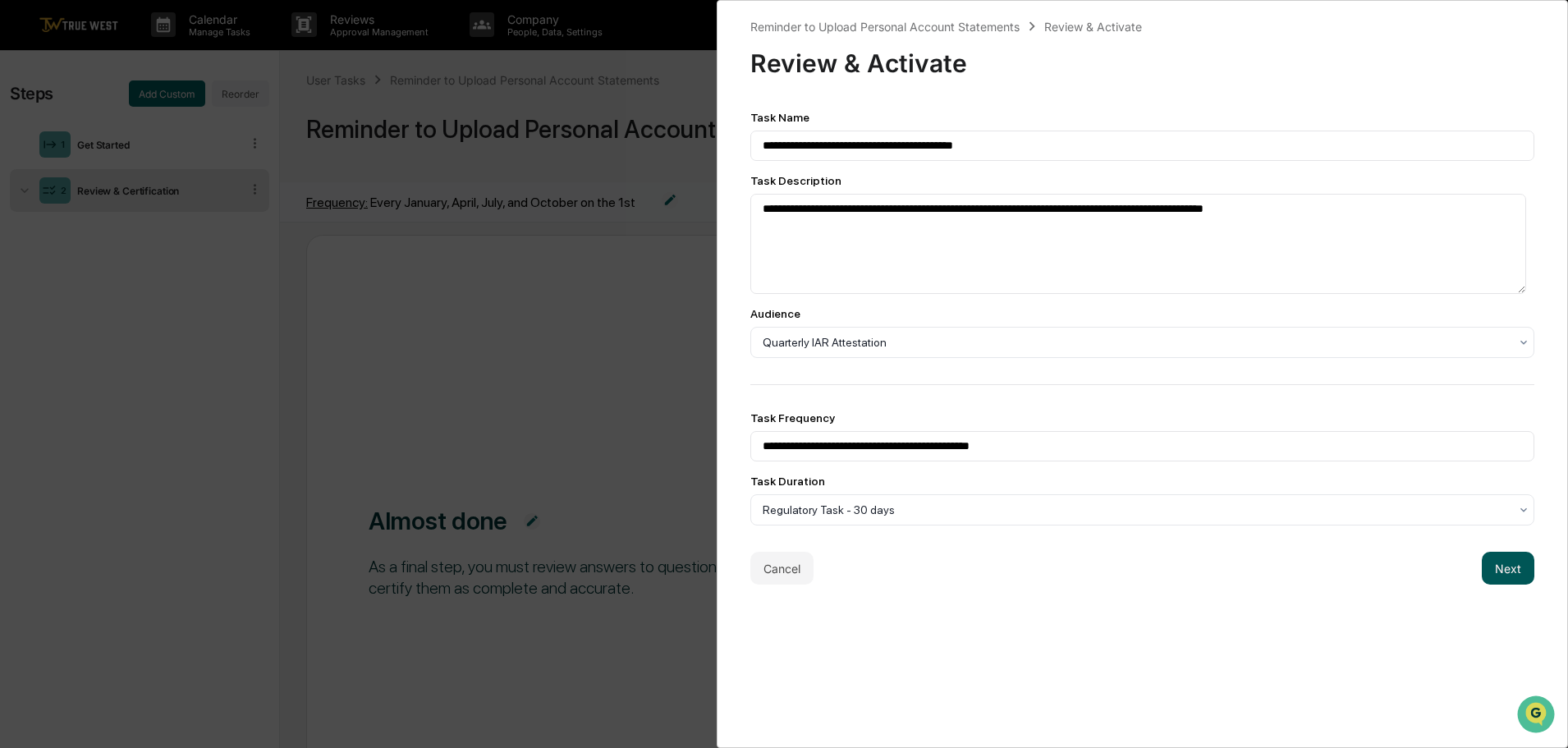
click at [1498, 565] on button "Next" at bounding box center [1508, 568] width 53 height 33
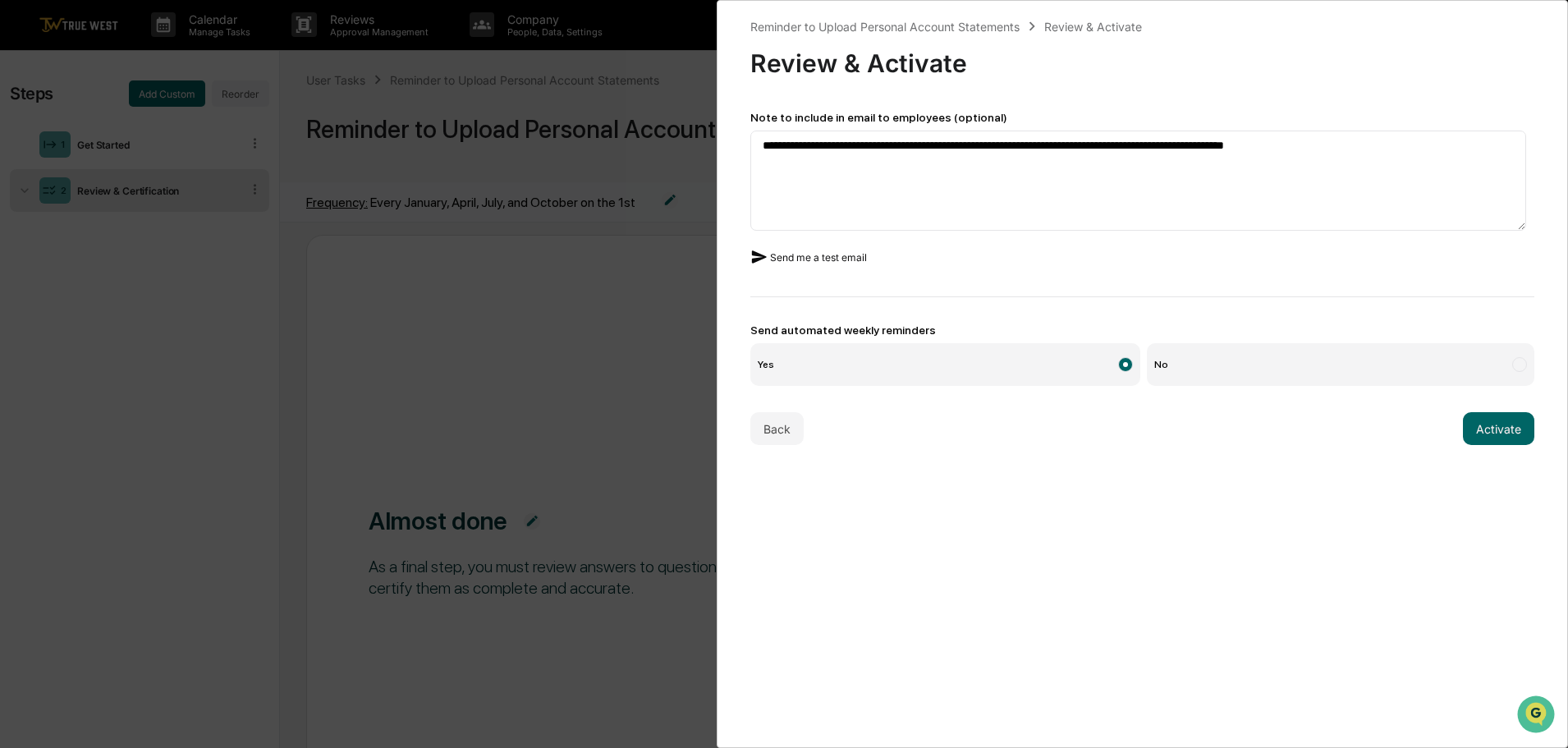
click at [799, 255] on button "Send me a test email" at bounding box center [808, 257] width 117 height 26
click at [1483, 424] on button "Activate" at bounding box center [1498, 429] width 72 height 33
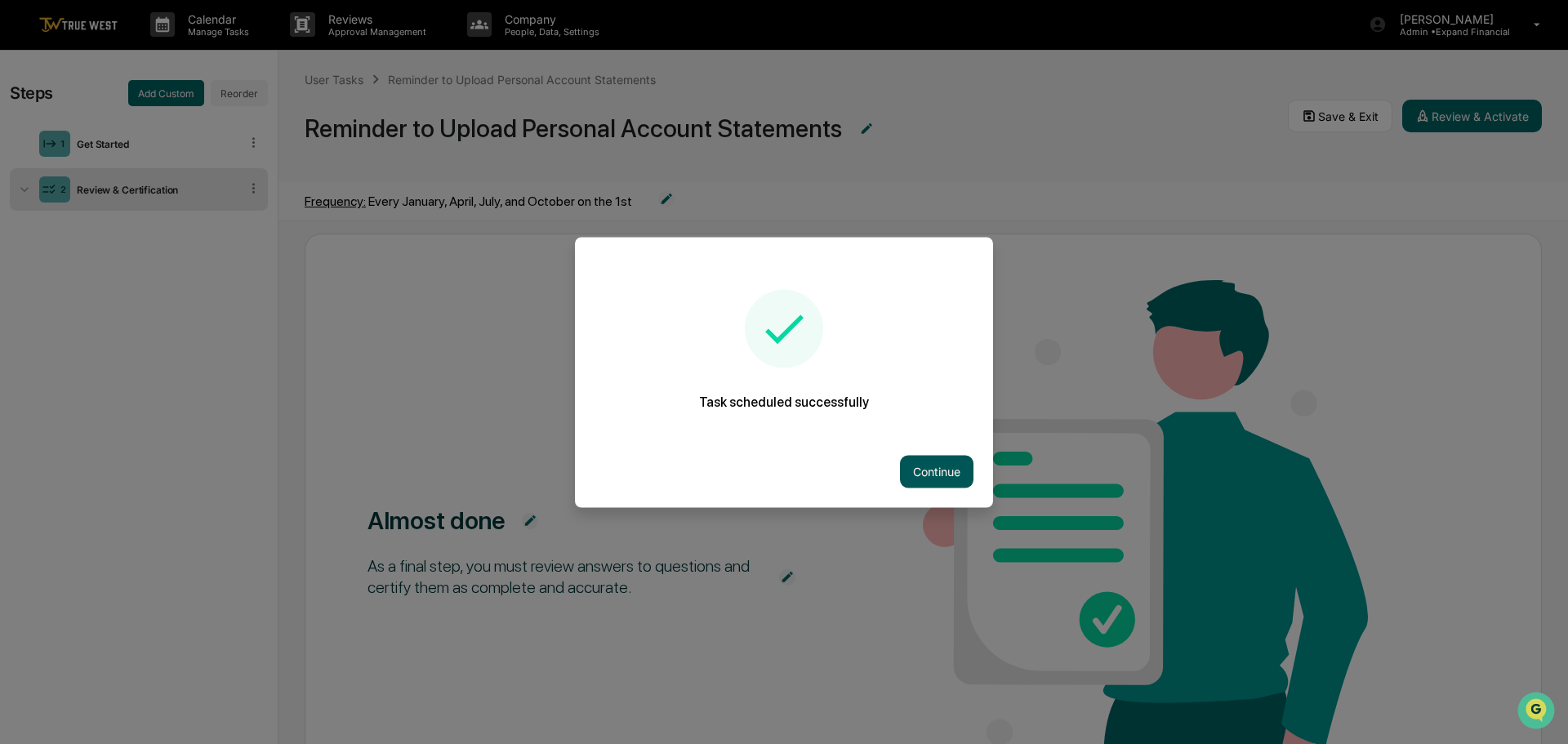
click at [938, 476] on button "Continue" at bounding box center [937, 472] width 74 height 32
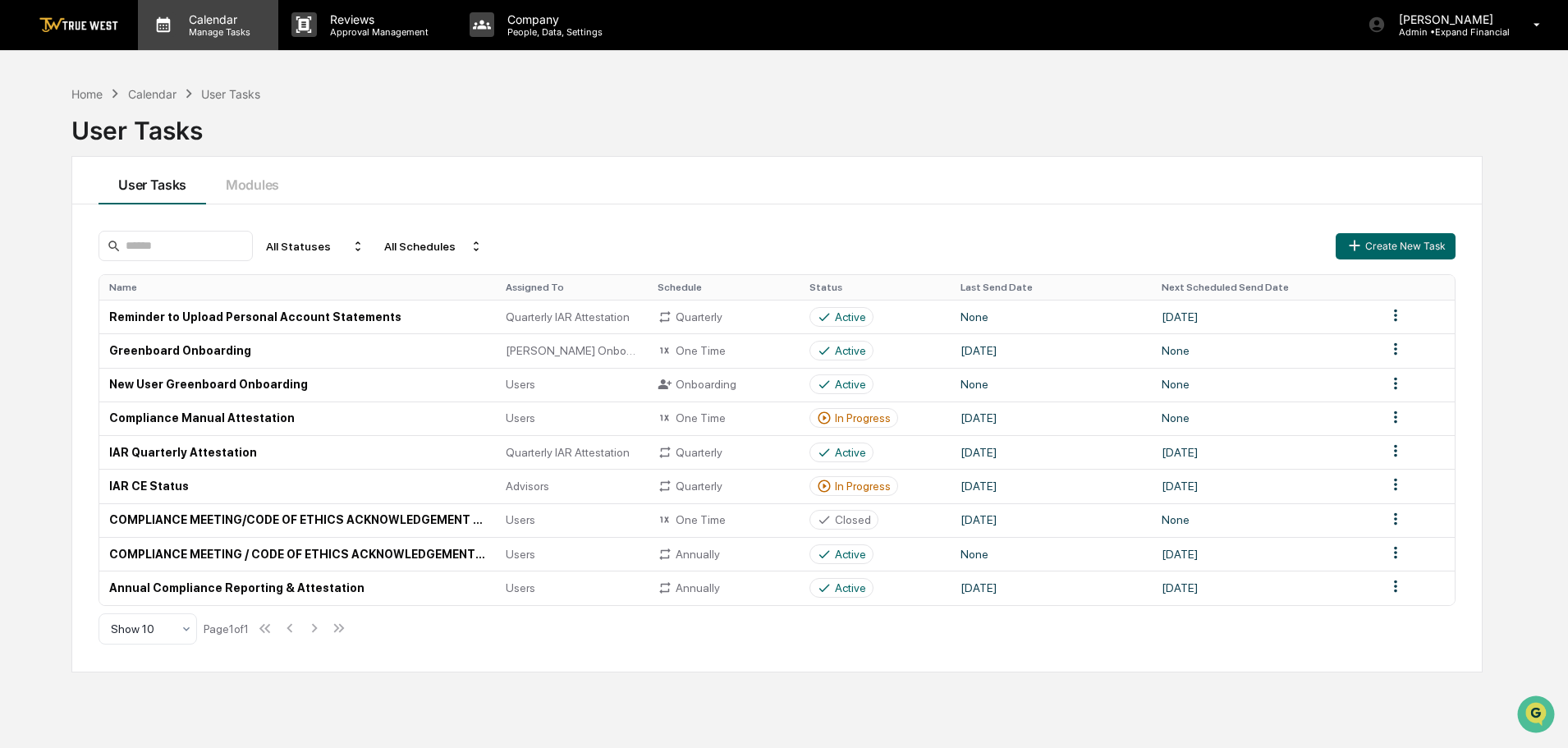
click at [240, 24] on p "Calendar" at bounding box center [217, 19] width 82 height 14
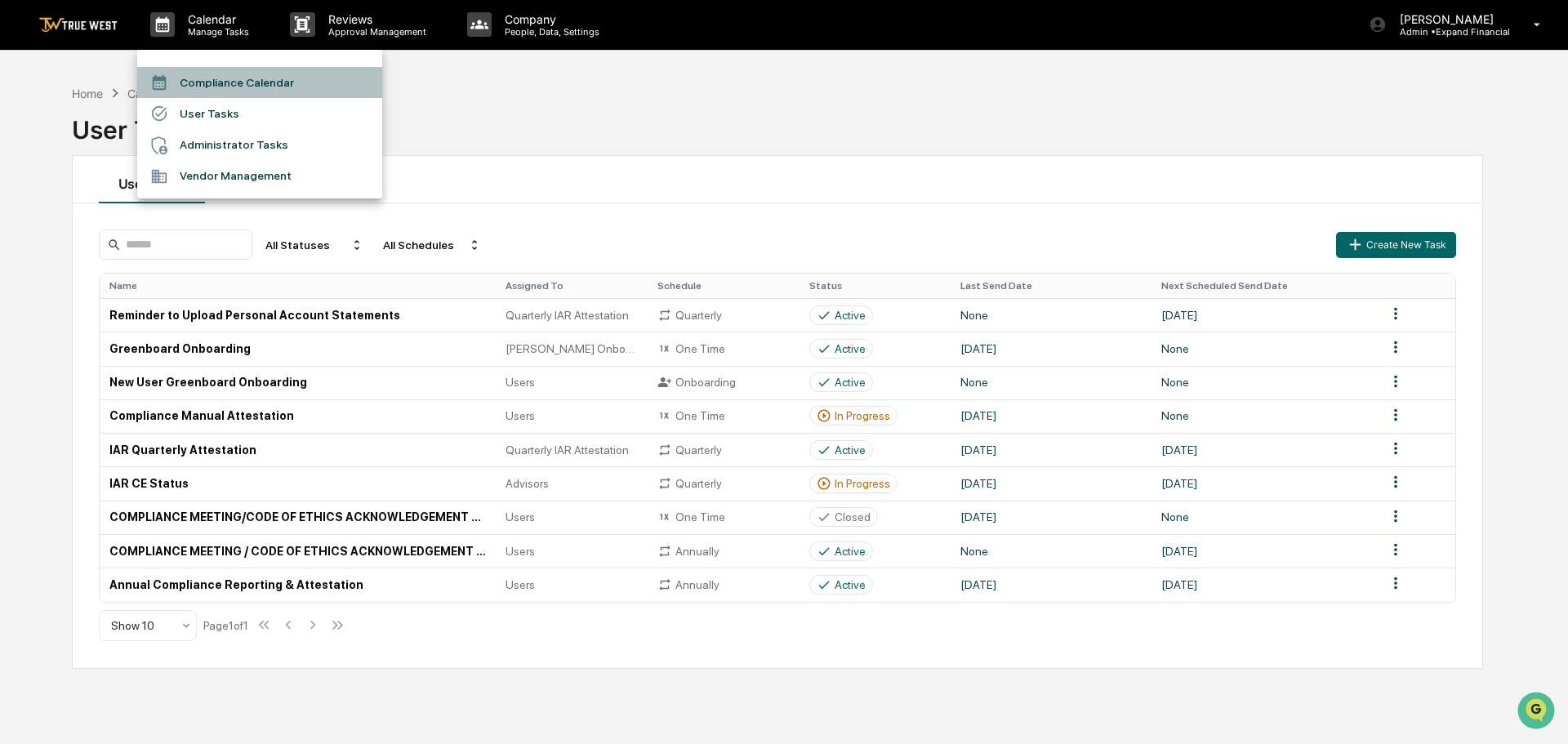
click at [222, 85] on li "Compliance Calendar" at bounding box center [260, 82] width 245 height 31
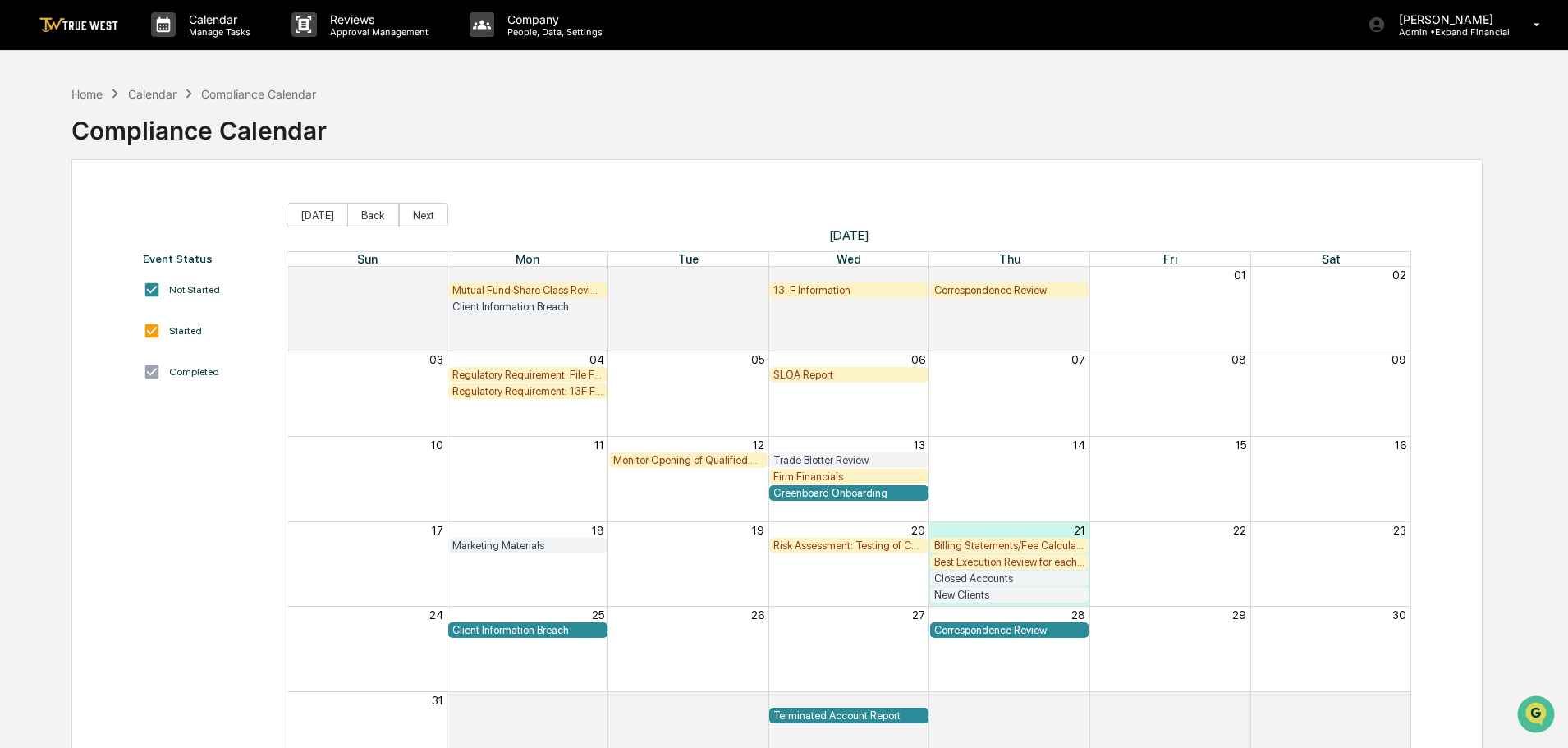
click at [972, 565] on div "Best Execution Review for each Custodian" at bounding box center [1010, 562] width 151 height 13
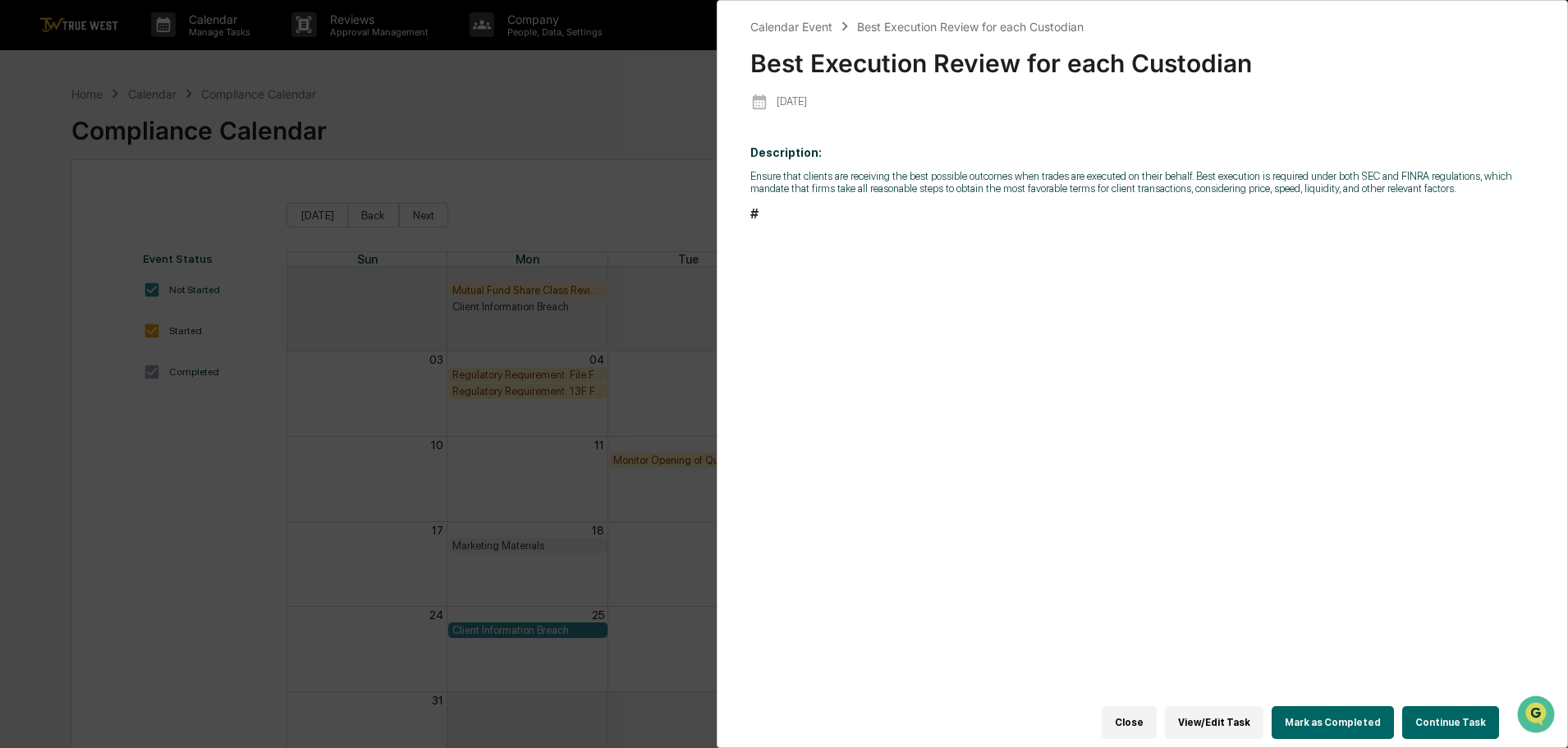
click at [1230, 711] on button "View/Edit Task" at bounding box center [1214, 723] width 99 height 33
